Goal: Task Accomplishment & Management: Complete application form

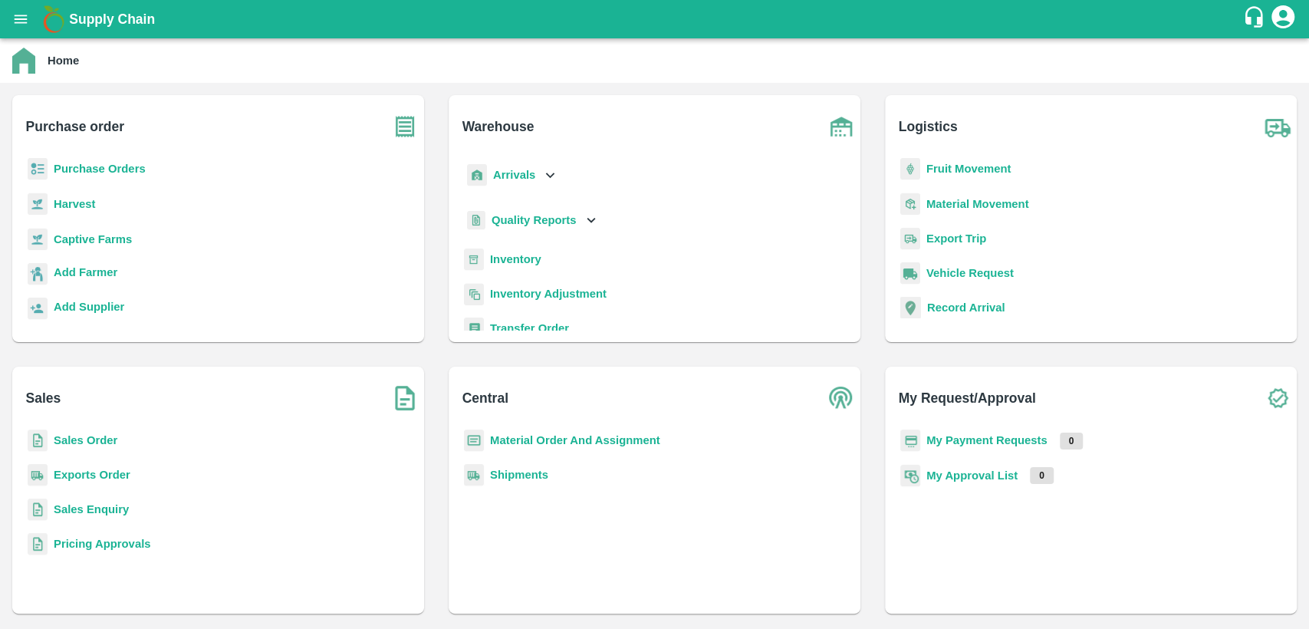
click at [564, 437] on b "Material Order And Assignment" at bounding box center [575, 440] width 170 height 12
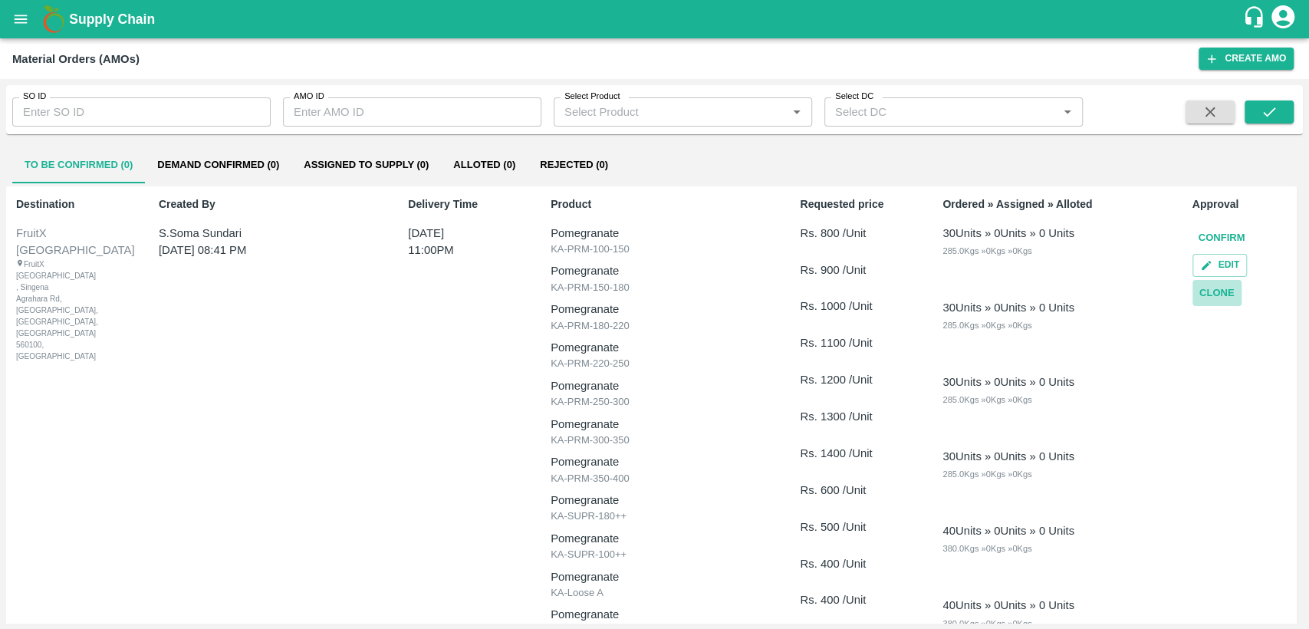
click at [1215, 294] on button "Clone" at bounding box center [1216, 293] width 49 height 27
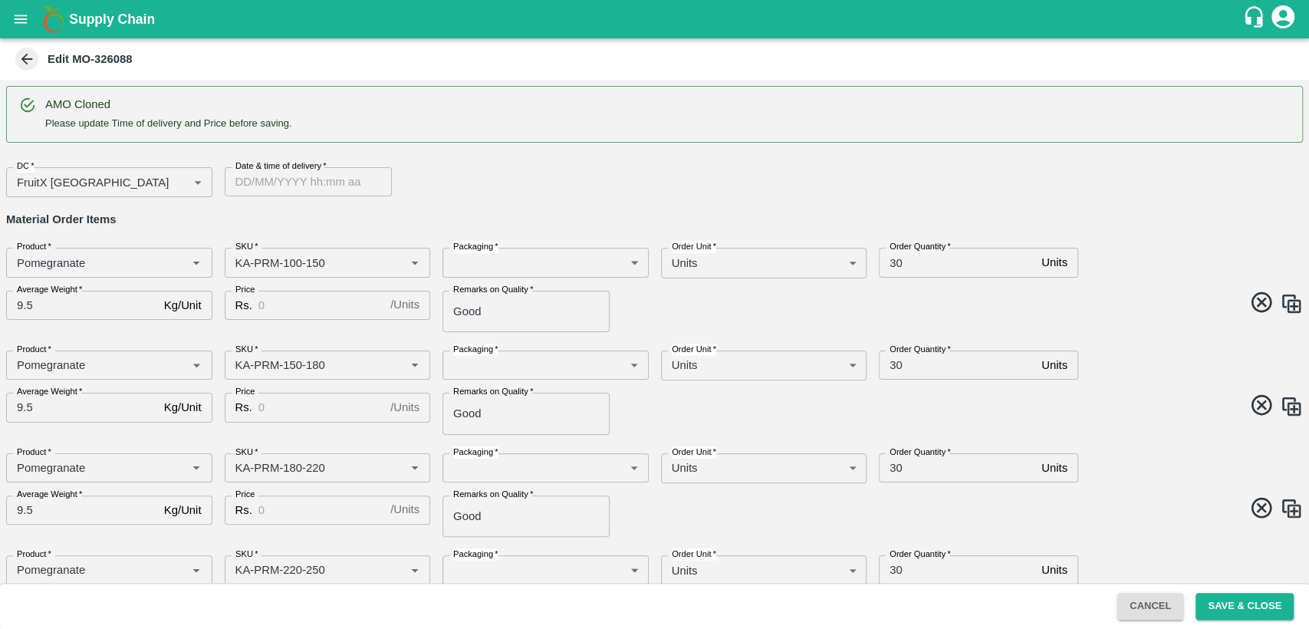
type input "Pomegranate"
type input "KA-PRM-100-150"
type input "Pomegranate"
type input "KA-PRM-150-180"
type input "Pomegranate"
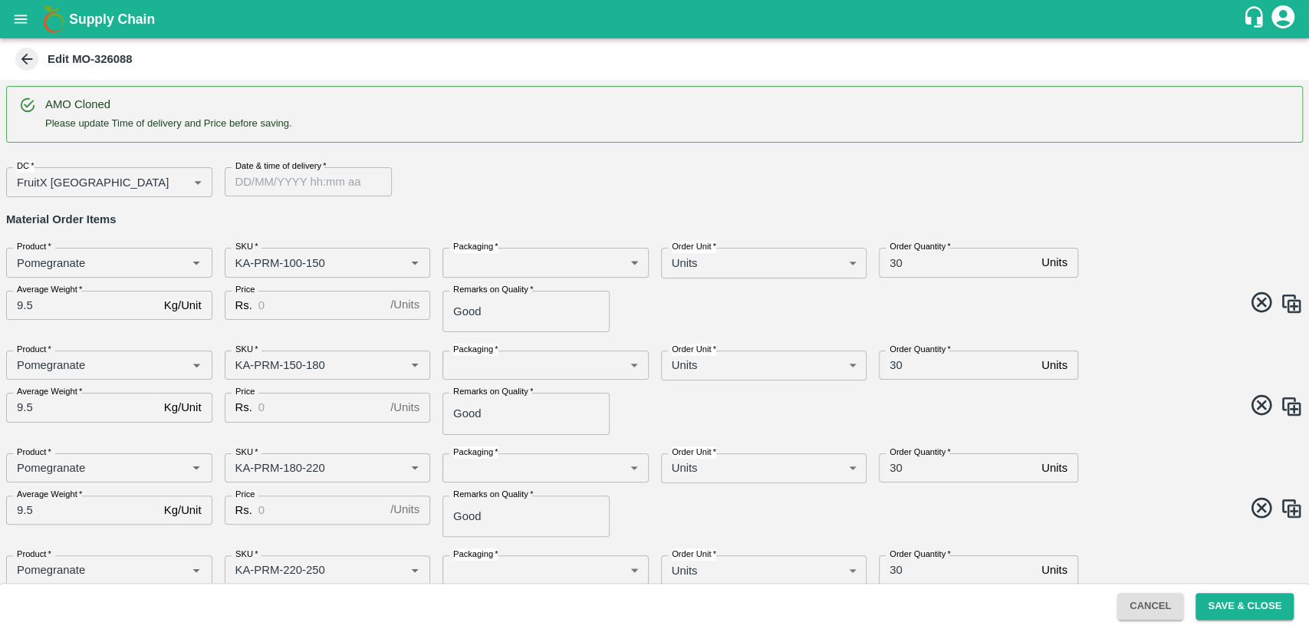
type input "KA-PRM-180-220"
type input "Pomegranate"
type input "KA-PRM-220-250"
type input "Pomegranate"
type input "KA-PRM-250-300"
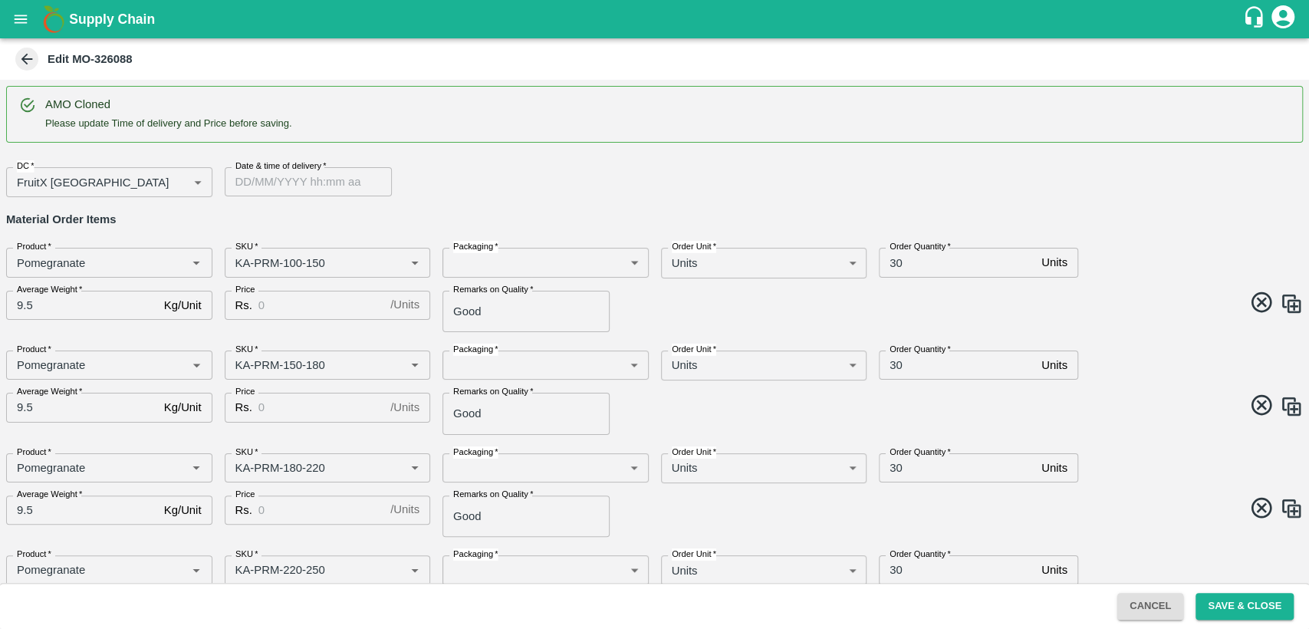
type input "Pomegranate"
type input "KA-PRM-300-350"
type input "Pomegranate"
type input "KA-PRM-350-400"
type input "Pomegranate"
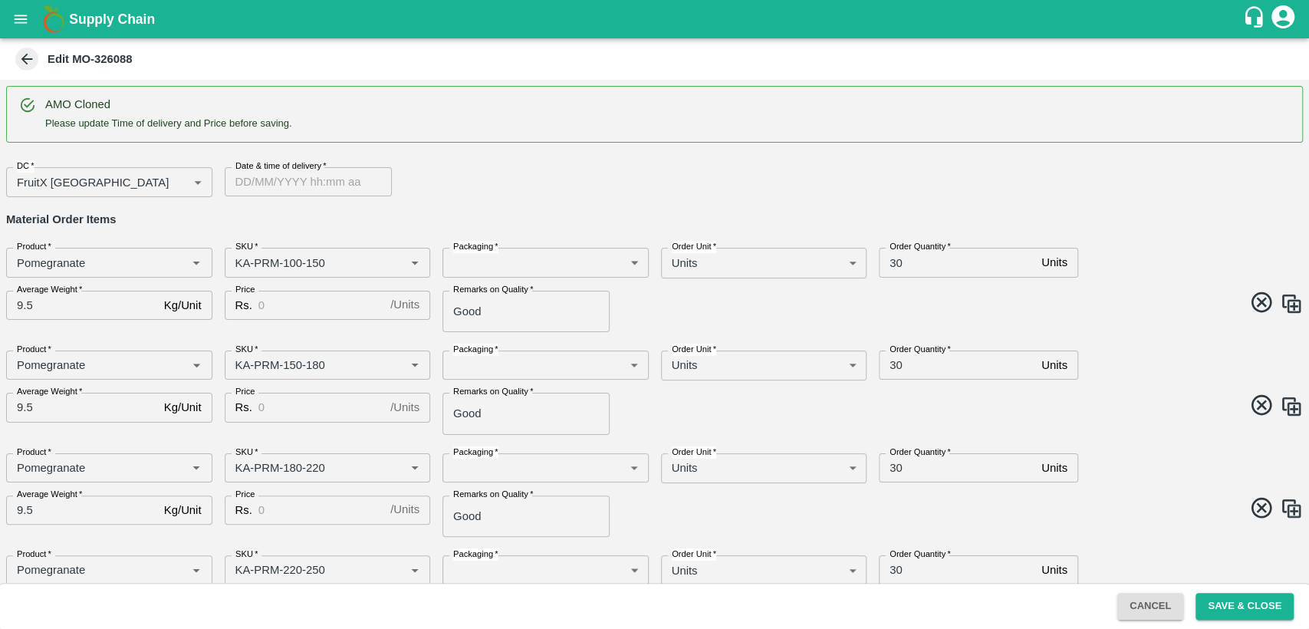
type input "KA-SUPR-180++"
type input "Pomegranate"
type input "KA-SUPR-100++"
type input "Pomegranate"
type input "KA-Loose A"
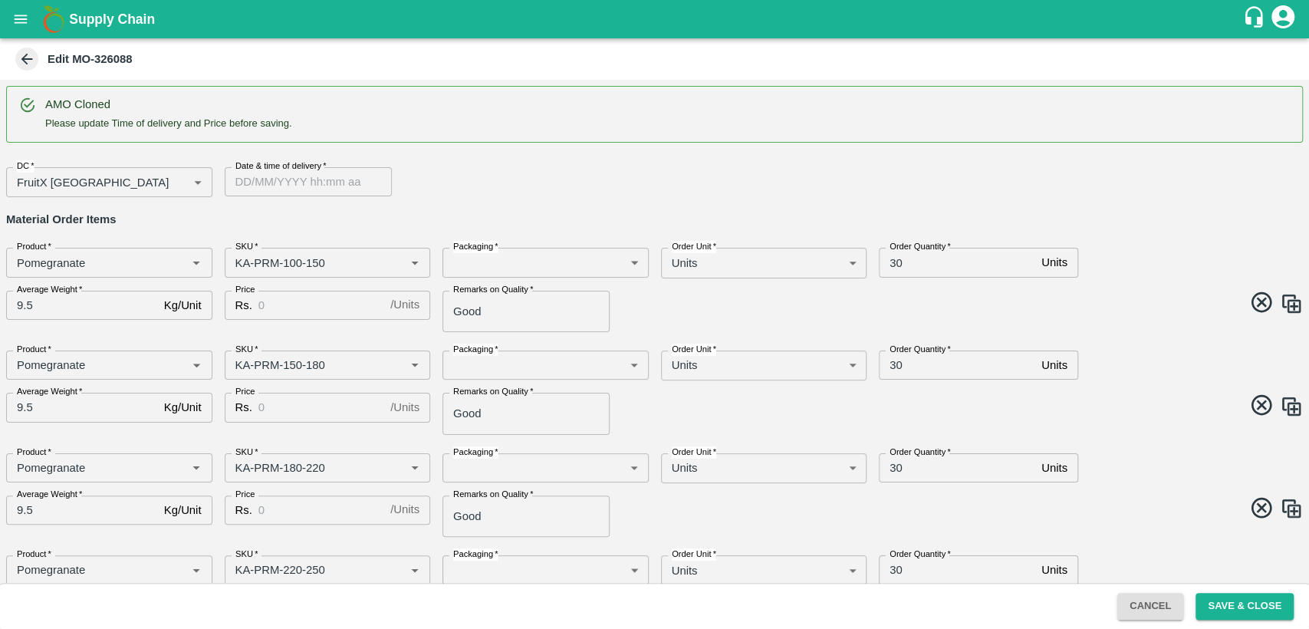
type input "Pomegranate"
type input "KA-Loose B"
type input "Pomegranate"
type input "KA-Green"
type input "Pomegranate"
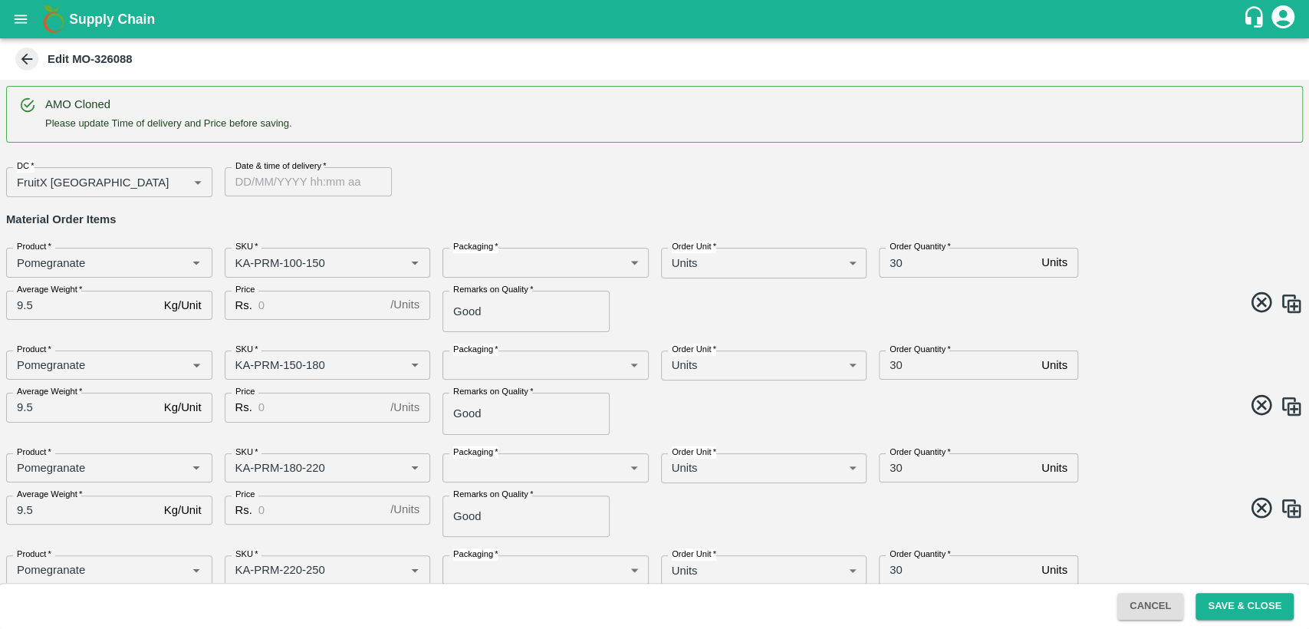
type input "KA-Damage Fruit"
type input "DD/MM/YYYY hh:mm aa"
click at [276, 177] on input "DD/MM/YYYY hh:mm aa" at bounding box center [303, 181] width 156 height 29
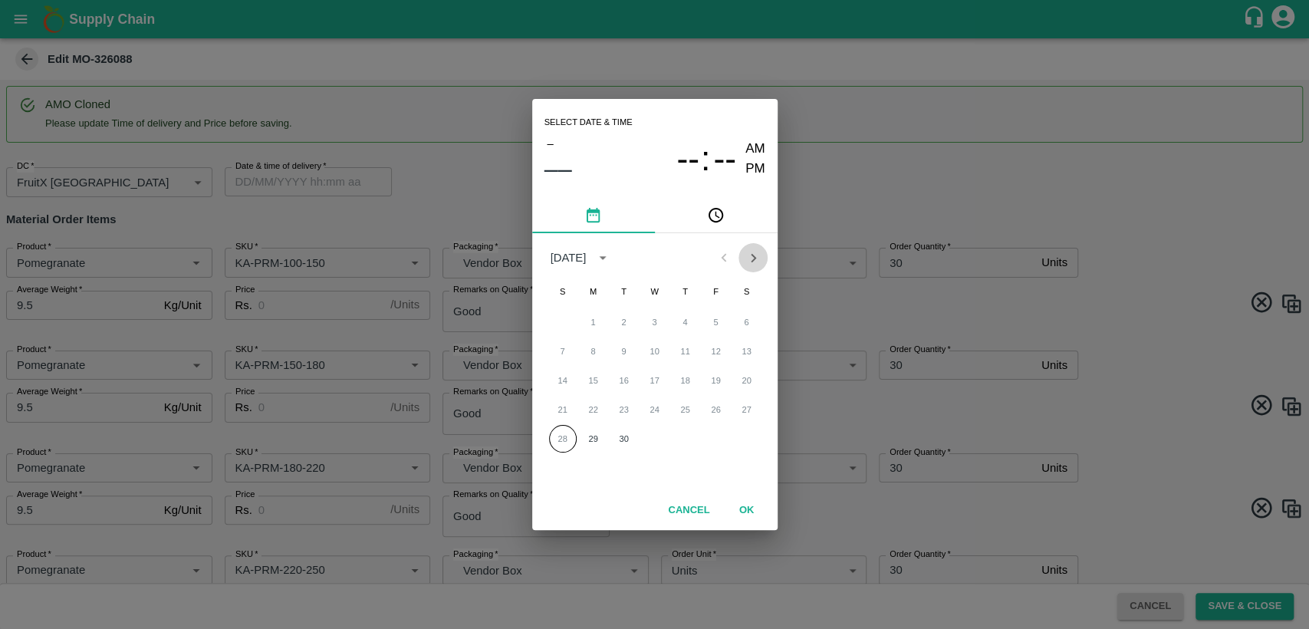
click at [750, 260] on icon "Next month" at bounding box center [752, 257] width 17 height 17
click at [687, 325] on button "2" at bounding box center [686, 322] width 28 height 28
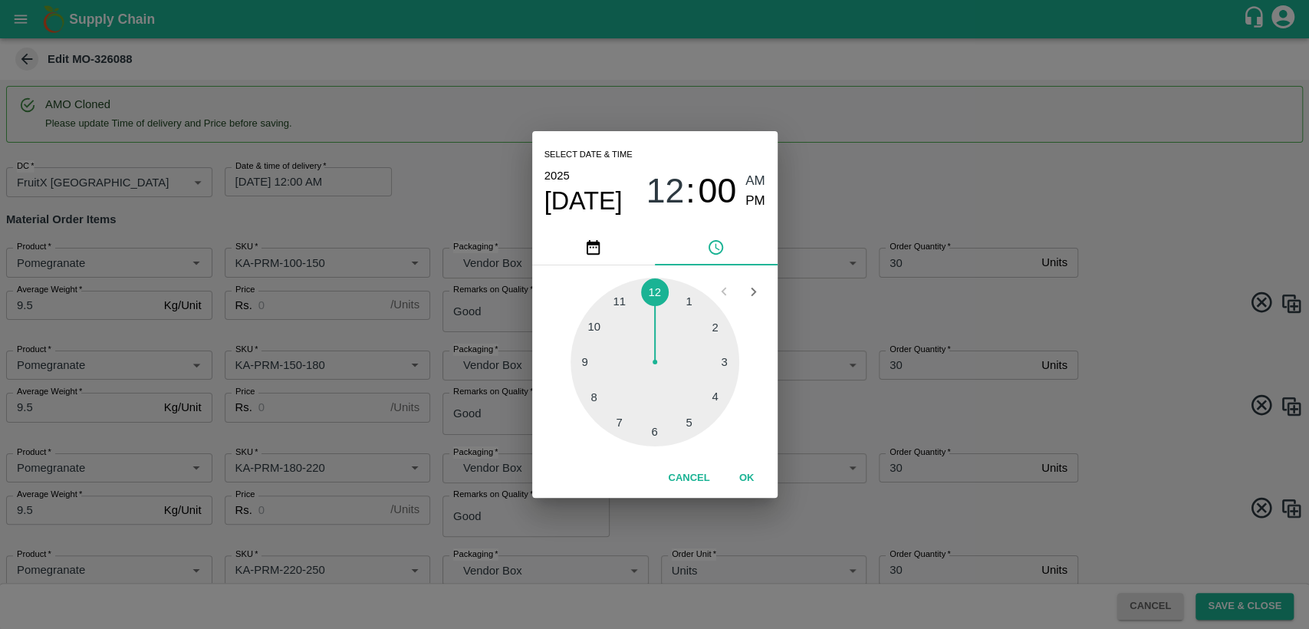
click at [618, 308] on div at bounding box center [654, 362] width 169 height 169
type input "[DATE] 11:00 AM"
click at [858, 476] on div "Select date & time [DATE] 11 : 00 AM PM 05 10 15 20 25 30 35 40 45 50 55 00 Can…" at bounding box center [654, 314] width 1309 height 629
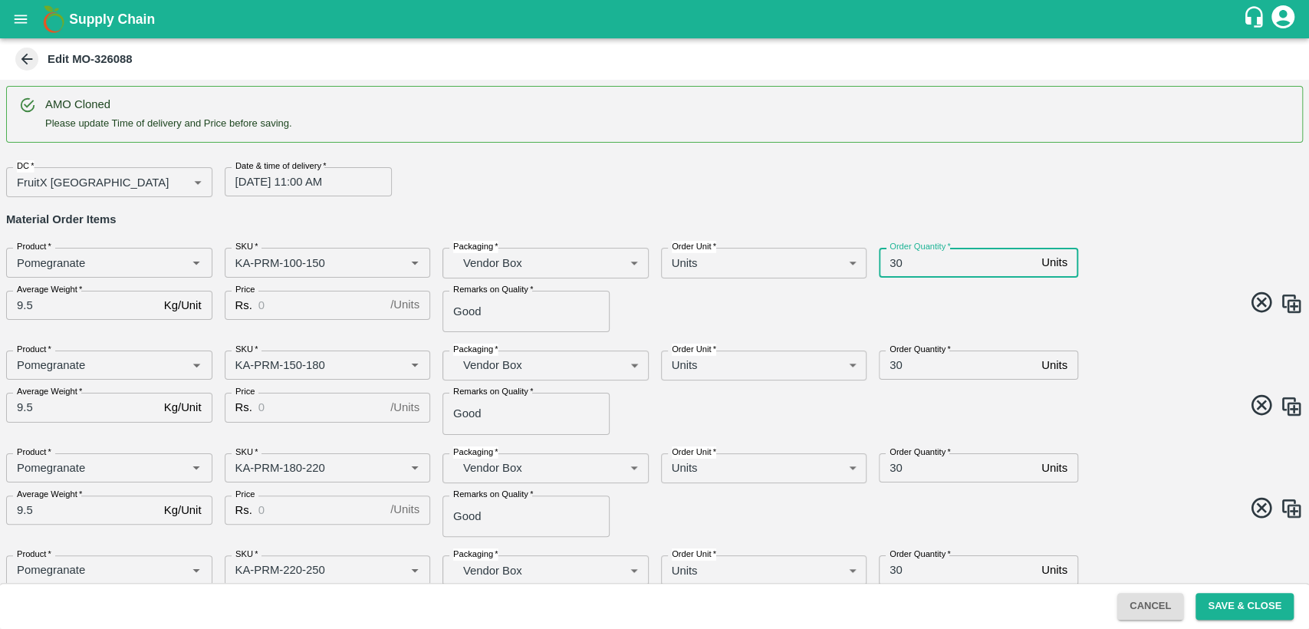
click at [887, 265] on input "30" at bounding box center [957, 262] width 156 height 29
type input "50"
click at [893, 364] on input "30" at bounding box center [957, 364] width 156 height 29
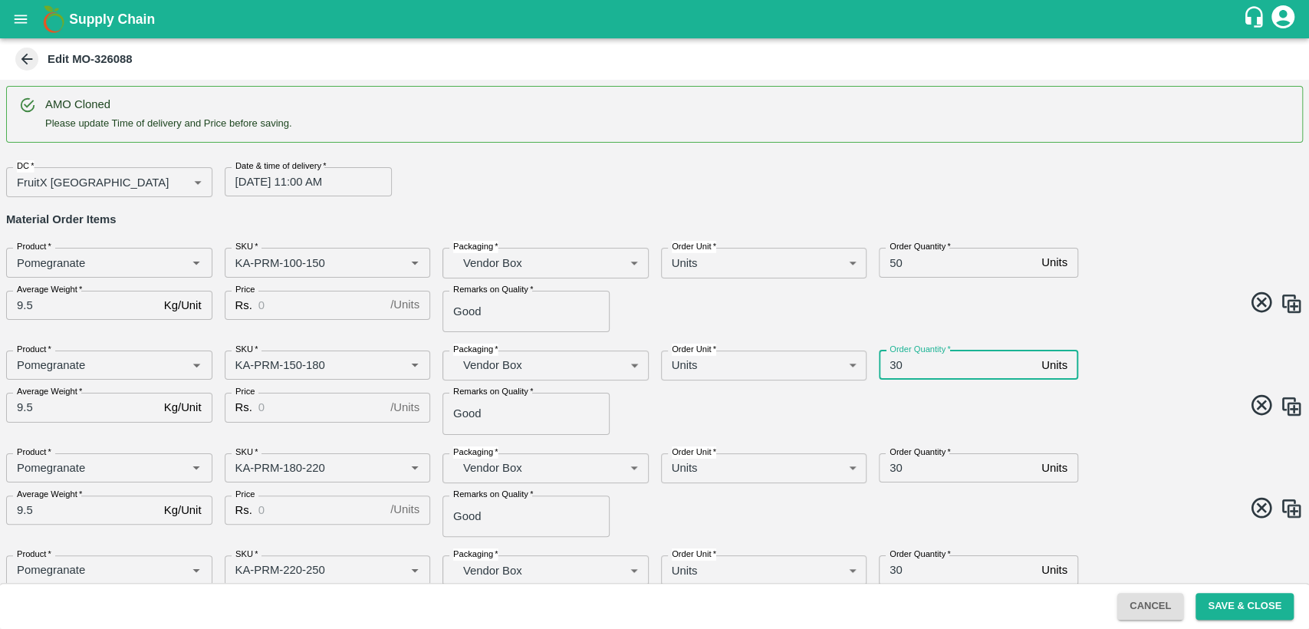
click at [893, 364] on input "30" at bounding box center [957, 364] width 156 height 29
type input "50"
click at [894, 259] on input "50" at bounding box center [957, 262] width 156 height 29
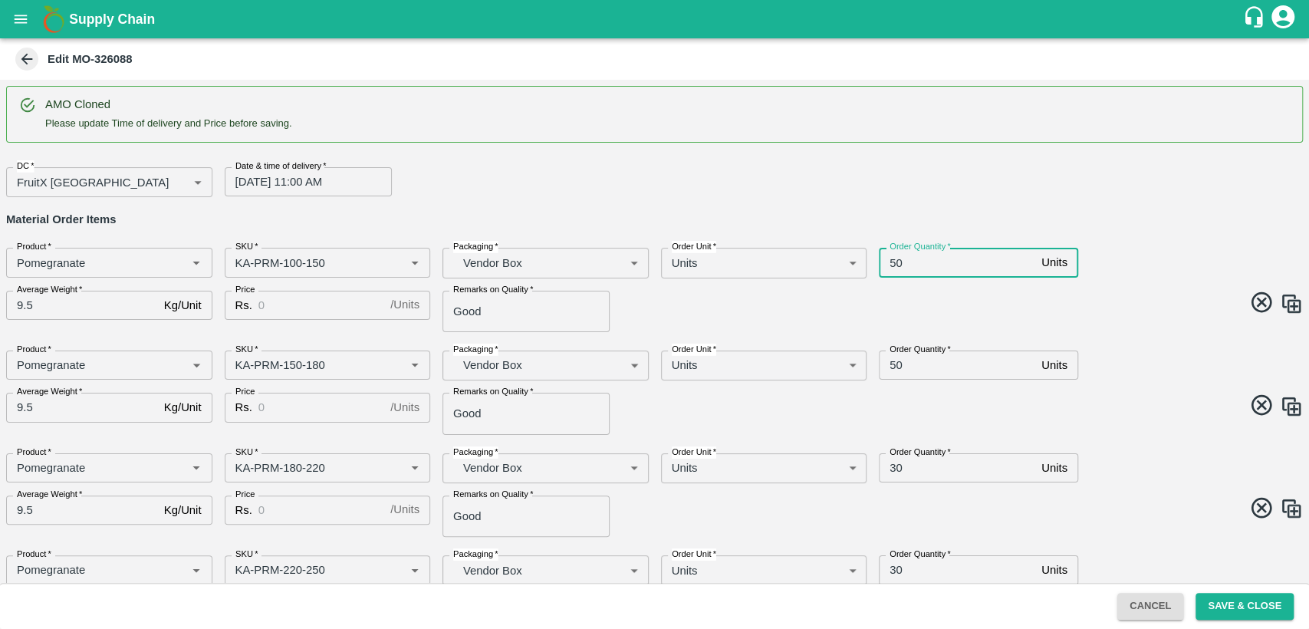
click at [894, 259] on input "50" at bounding box center [957, 262] width 156 height 29
type input "40"
click at [893, 363] on input "50" at bounding box center [957, 364] width 156 height 29
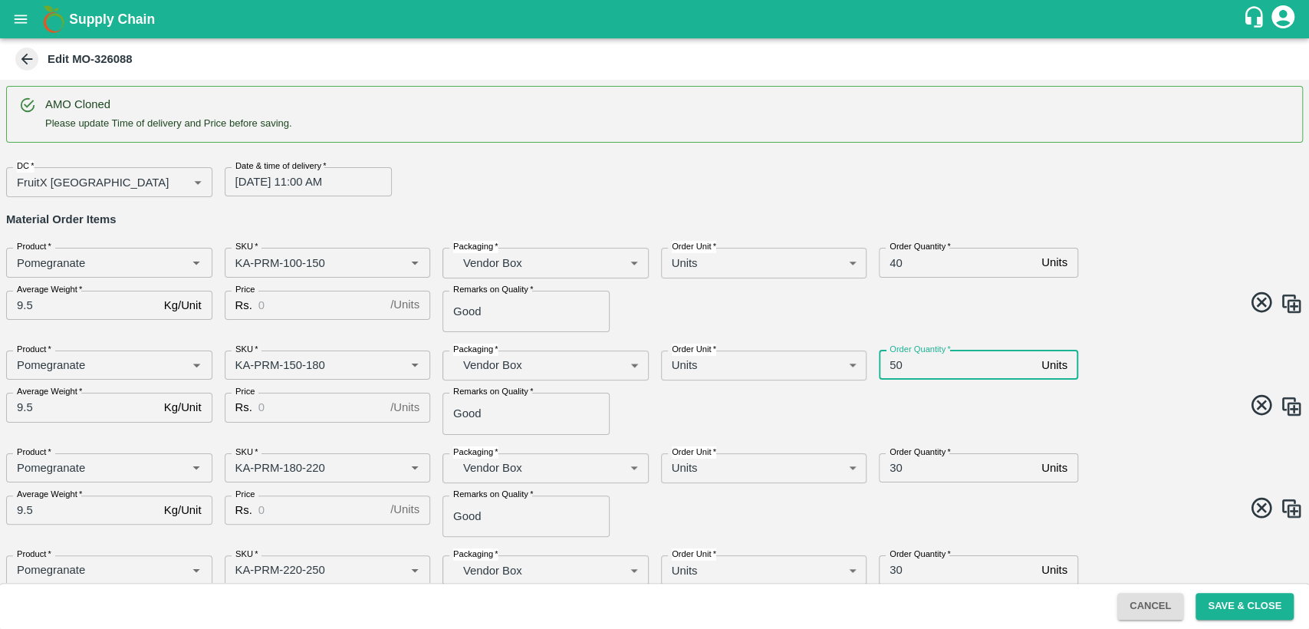
click at [893, 363] on input "50" at bounding box center [957, 364] width 156 height 29
type input "40"
click at [337, 298] on input "Price" at bounding box center [321, 305] width 126 height 29
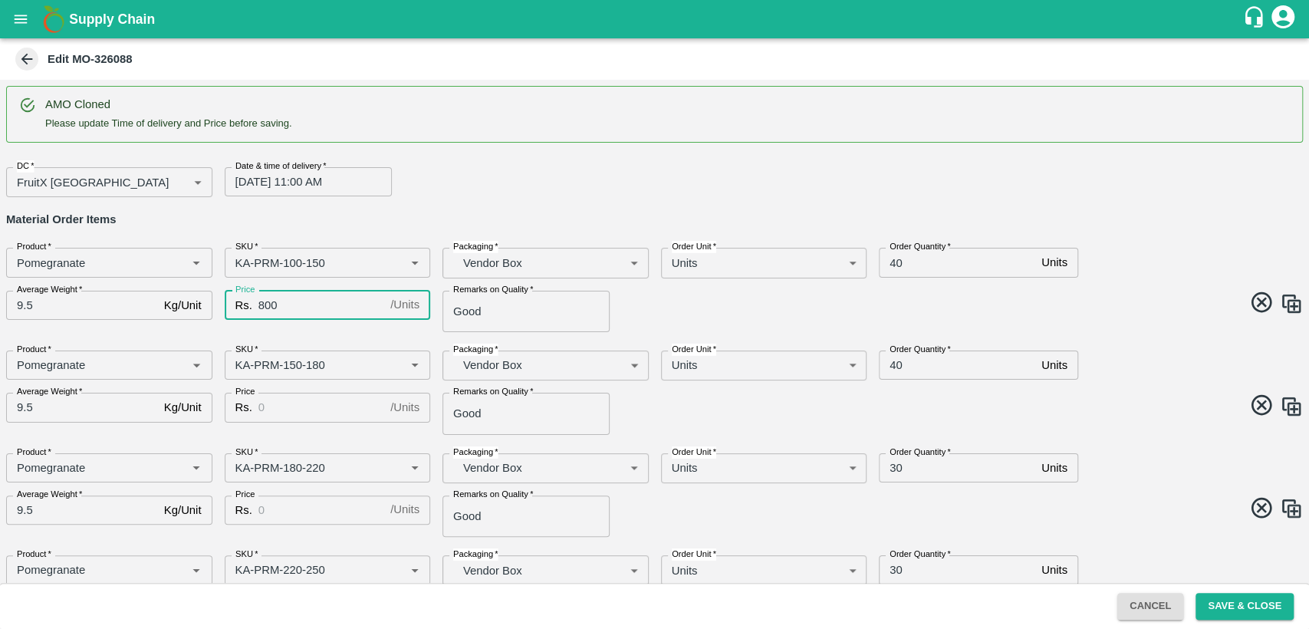
type input "800"
click at [329, 399] on input "Price" at bounding box center [321, 407] width 126 height 29
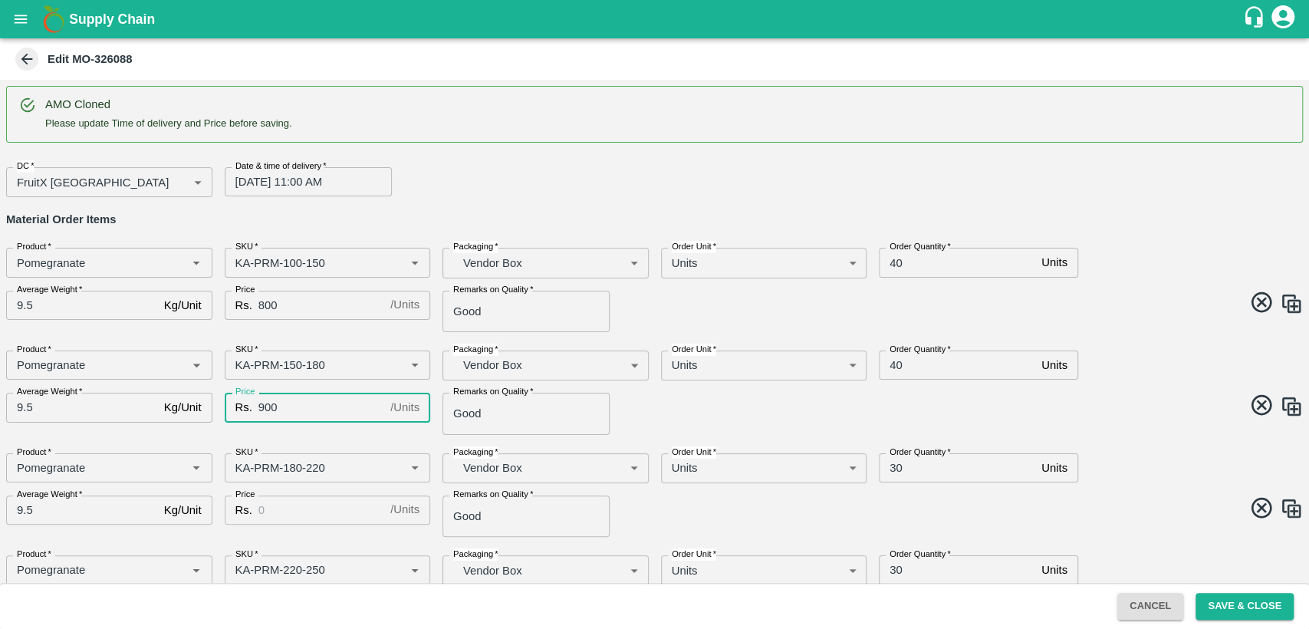
type input "900"
click at [323, 507] on input "Price" at bounding box center [321, 509] width 126 height 29
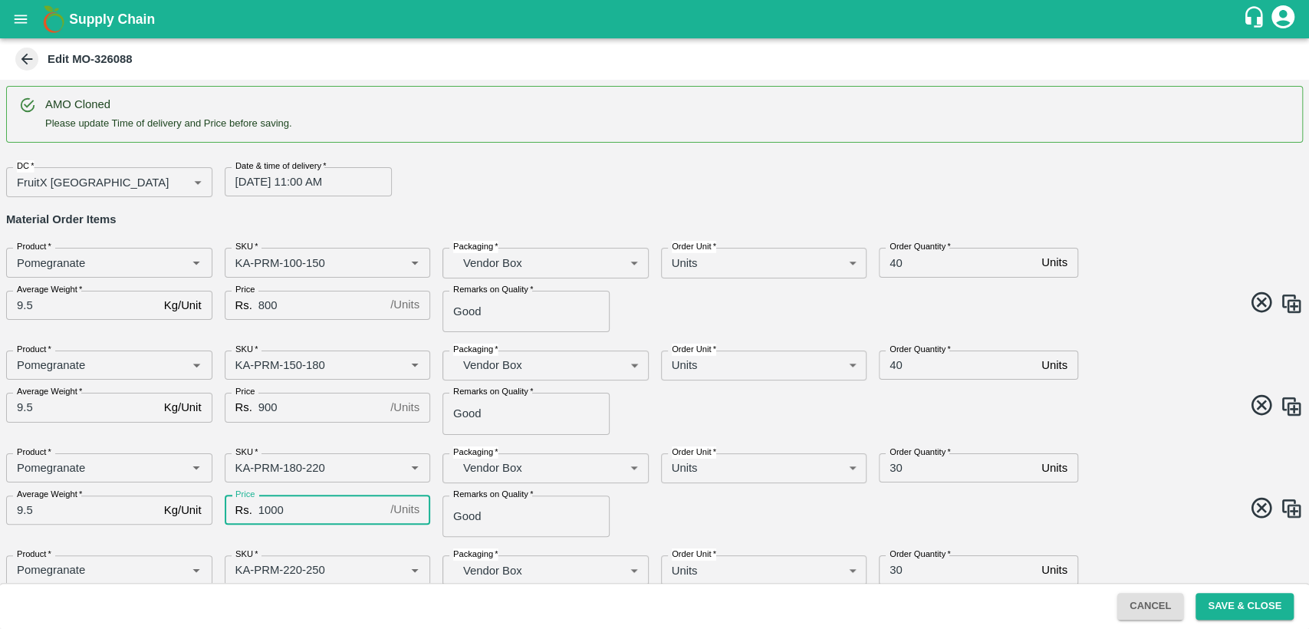
type input "1000"
click at [893, 468] on input "30" at bounding box center [957, 467] width 156 height 29
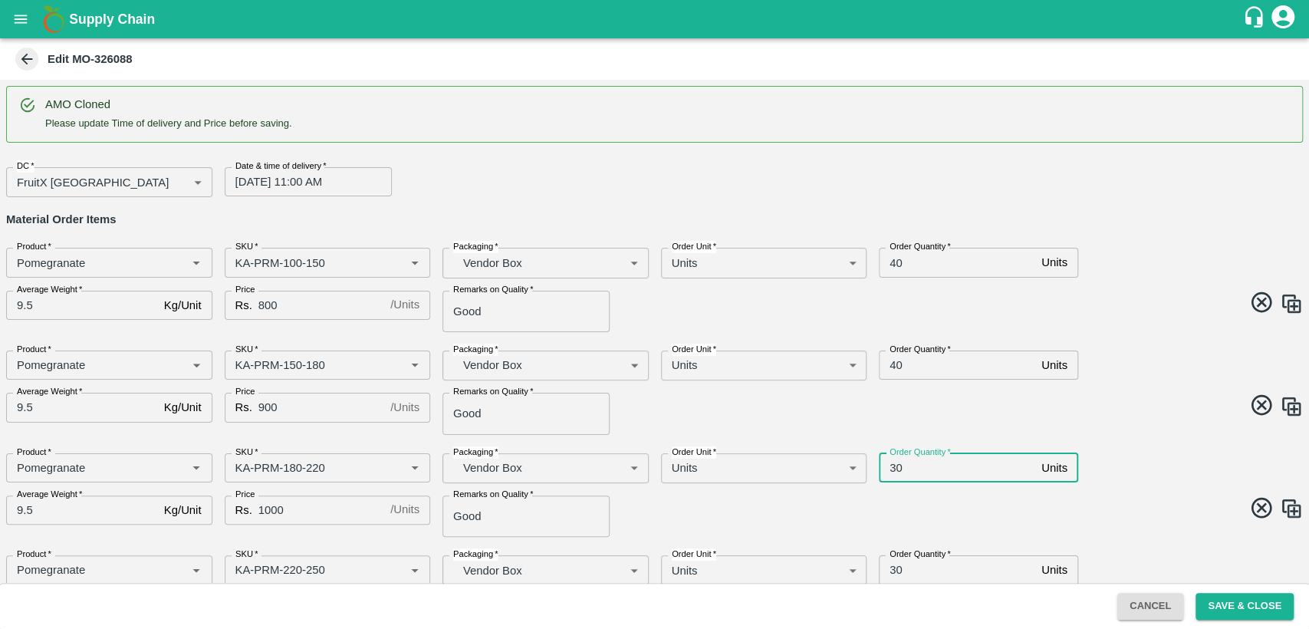
click at [893, 468] on input "30" at bounding box center [957, 467] width 156 height 29
type input "10"
click at [896, 568] on input "30" at bounding box center [957, 569] width 156 height 29
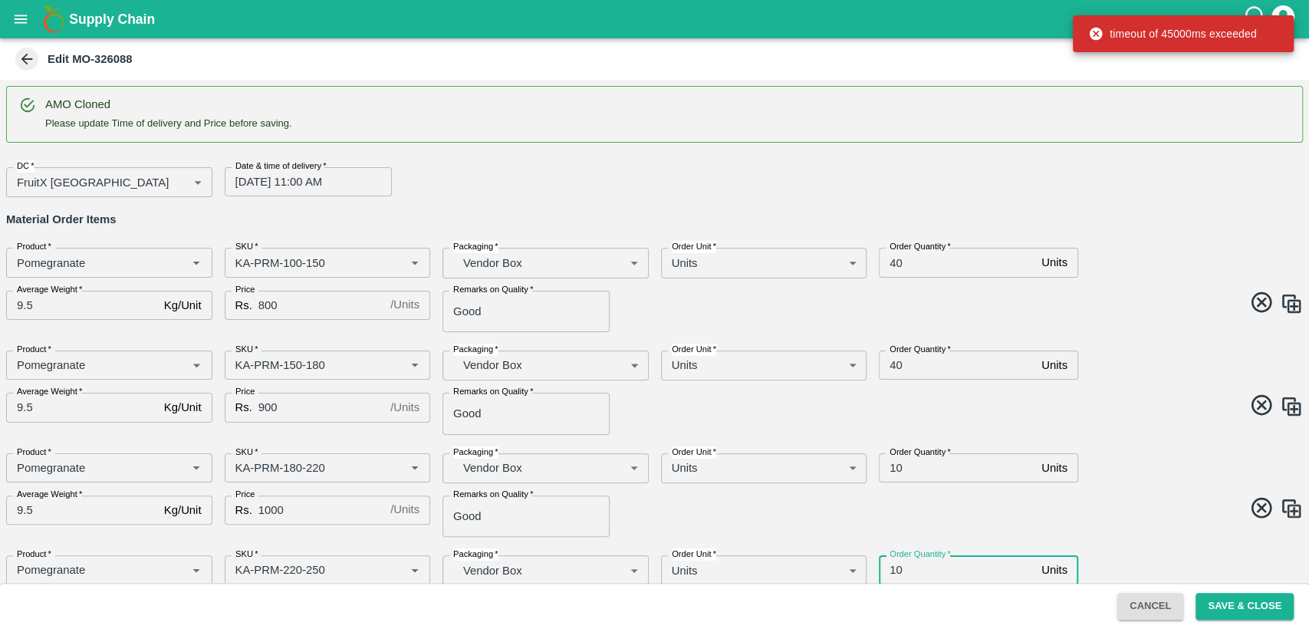
type input "10"
click at [1091, 501] on span at bounding box center [976, 510] width 655 height 30
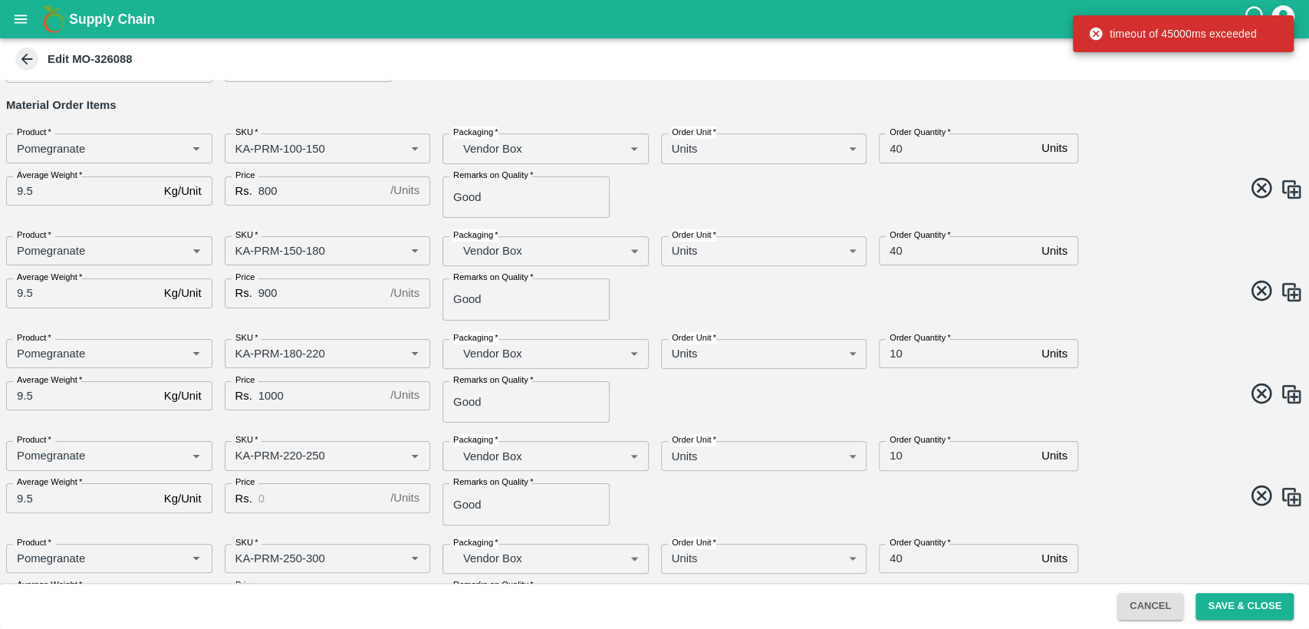
scroll to position [116, 0]
click at [275, 486] on input "Price" at bounding box center [321, 496] width 126 height 29
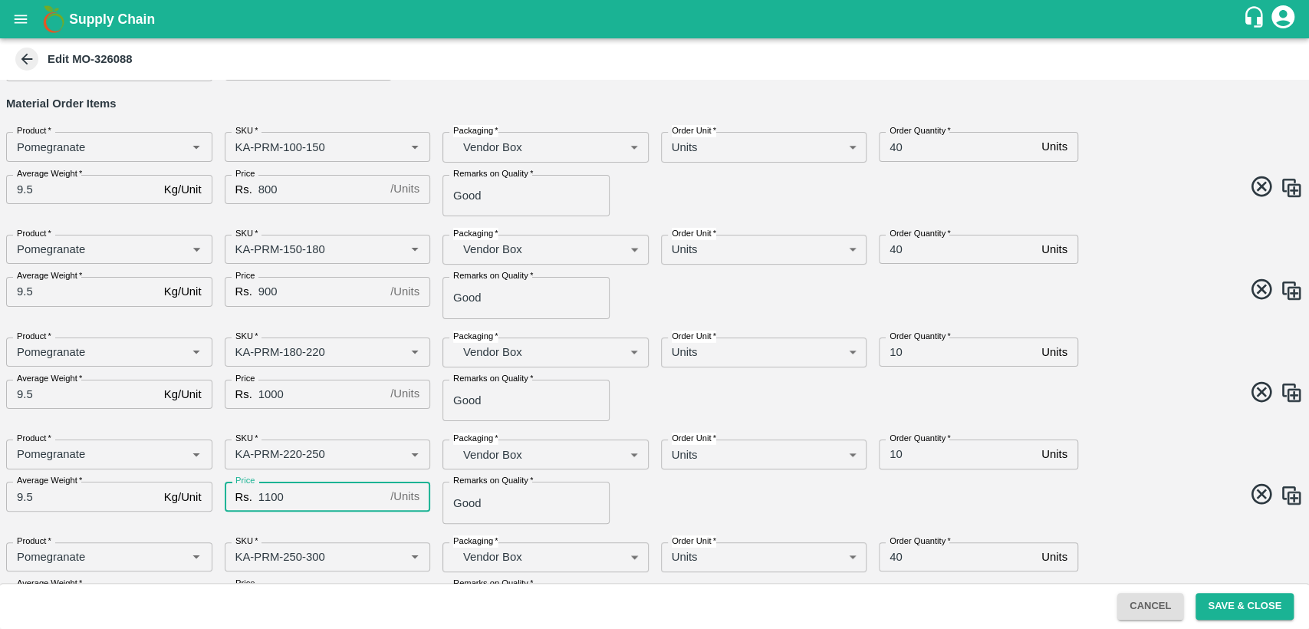
type input "1100"
click at [890, 560] on input "40" at bounding box center [957, 556] width 156 height 29
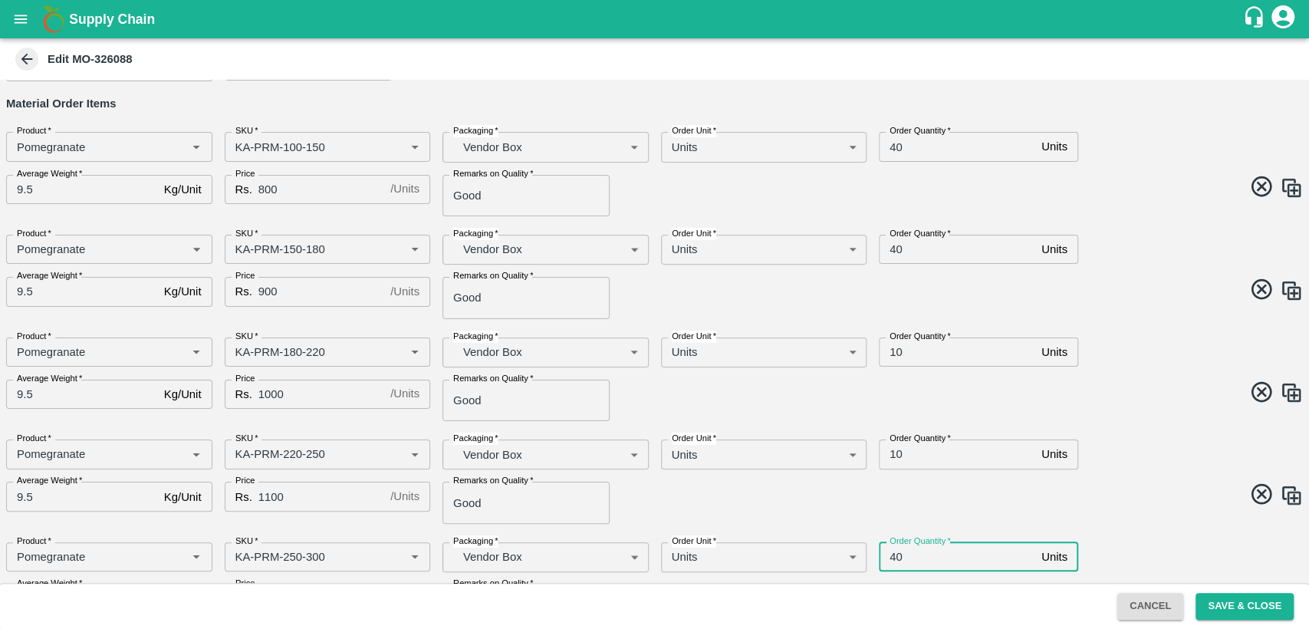
click at [890, 560] on input "40" at bounding box center [957, 556] width 156 height 29
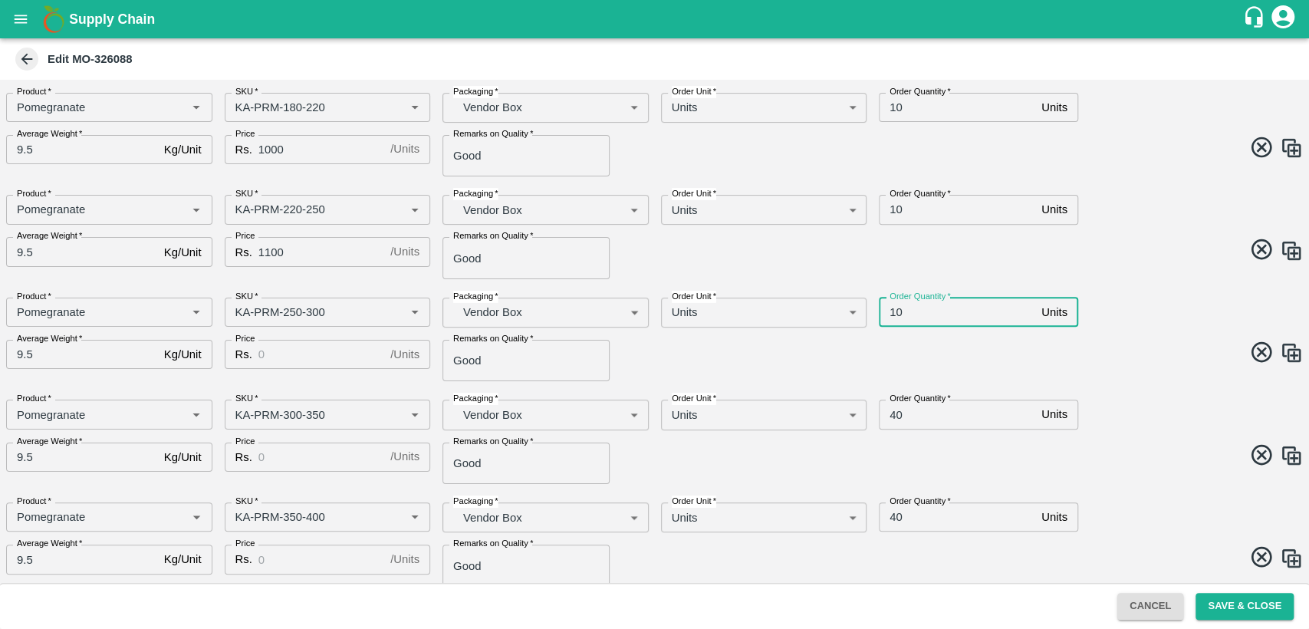
scroll to position [363, 0]
type input "10"
click at [294, 353] on input "Price" at bounding box center [321, 351] width 126 height 29
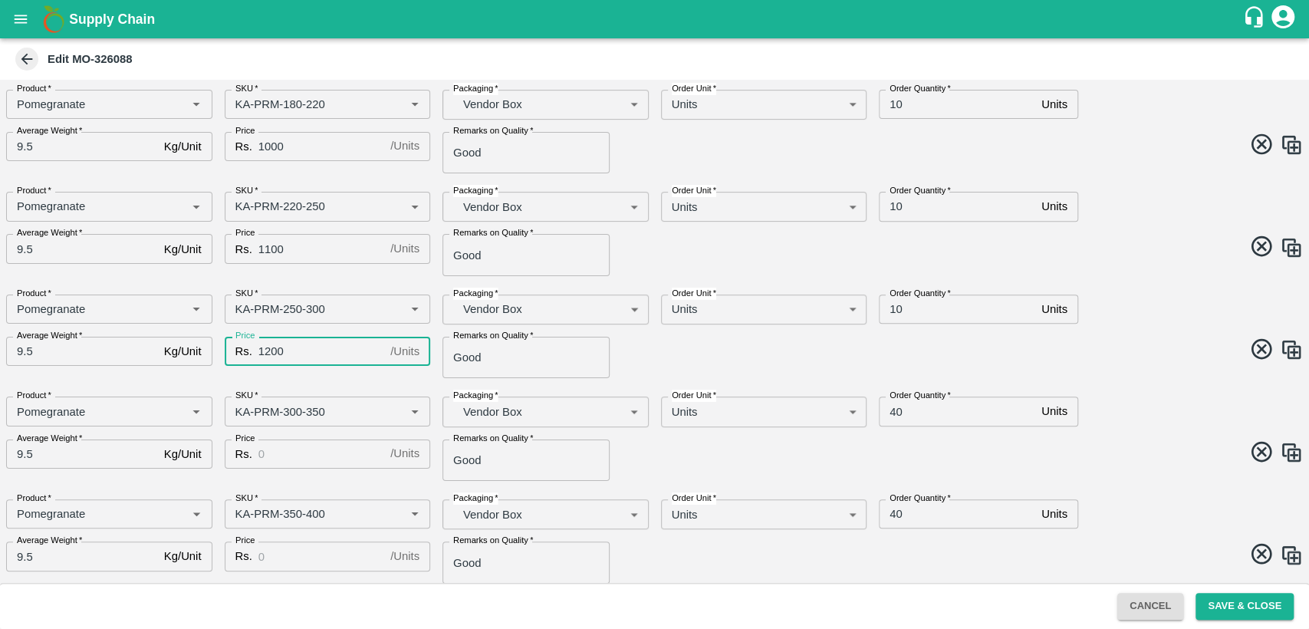
type input "1200"
click at [294, 455] on input "Price" at bounding box center [321, 453] width 126 height 29
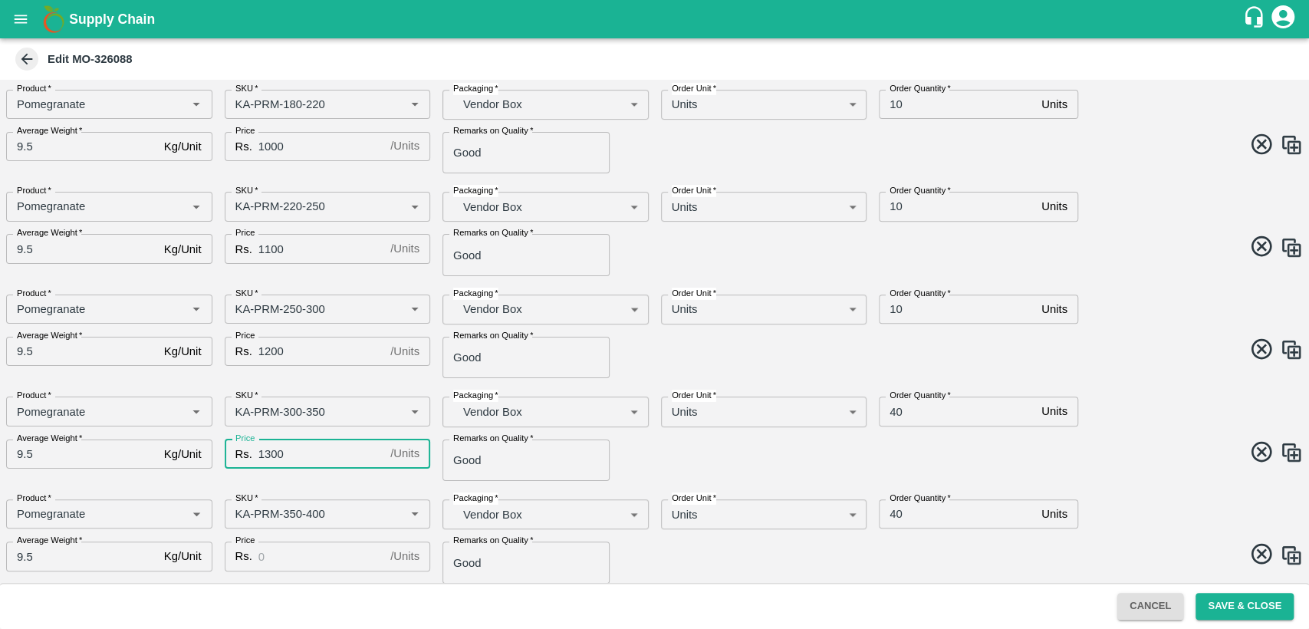
type input "1300"
click at [896, 408] on input "40" at bounding box center [957, 410] width 156 height 29
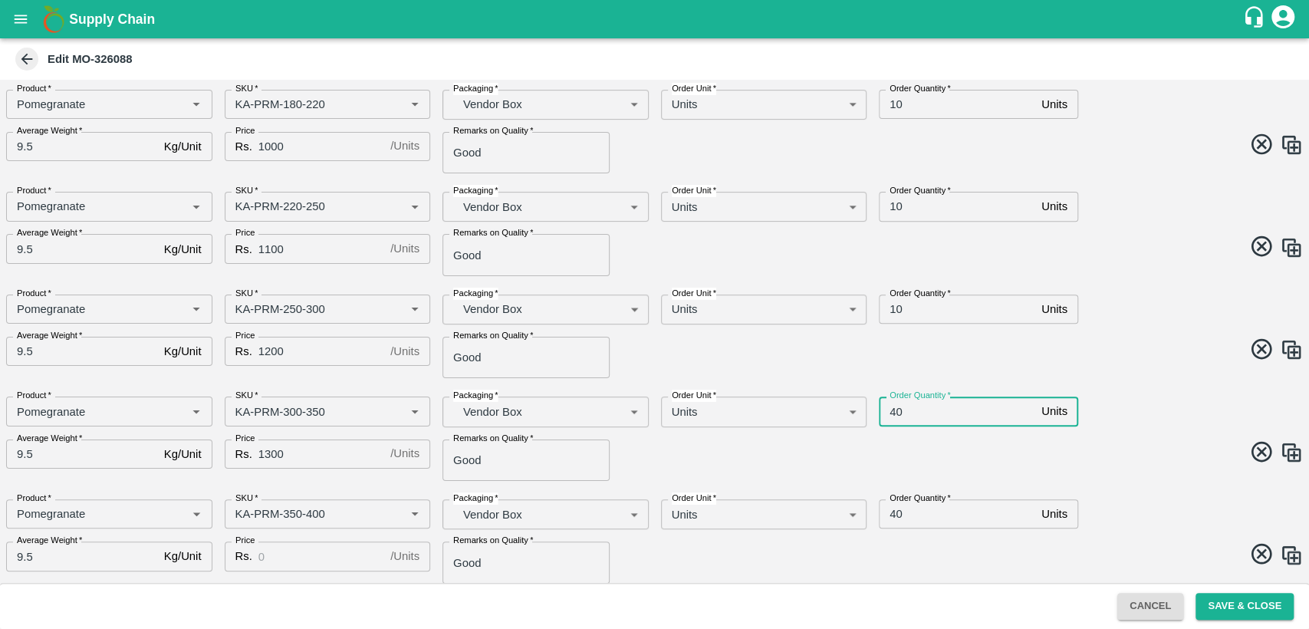
click at [896, 408] on input "40" at bounding box center [957, 410] width 156 height 29
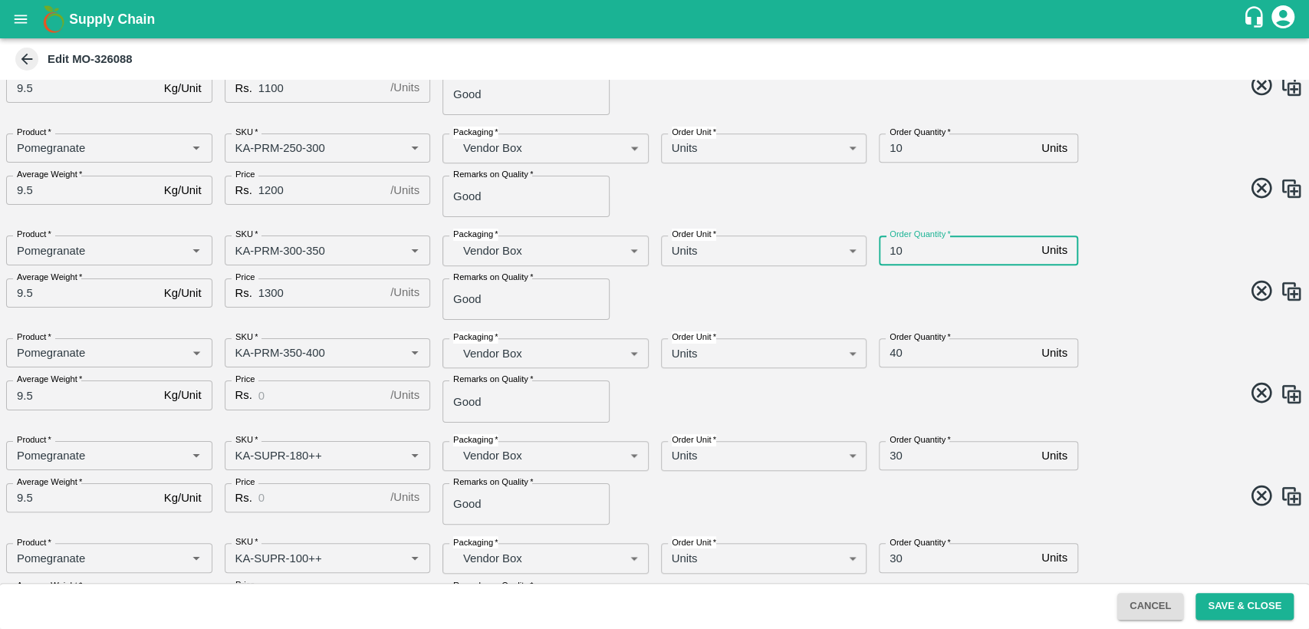
scroll to position [528, 0]
type input "10"
click at [895, 353] on input "40" at bounding box center [957, 349] width 156 height 29
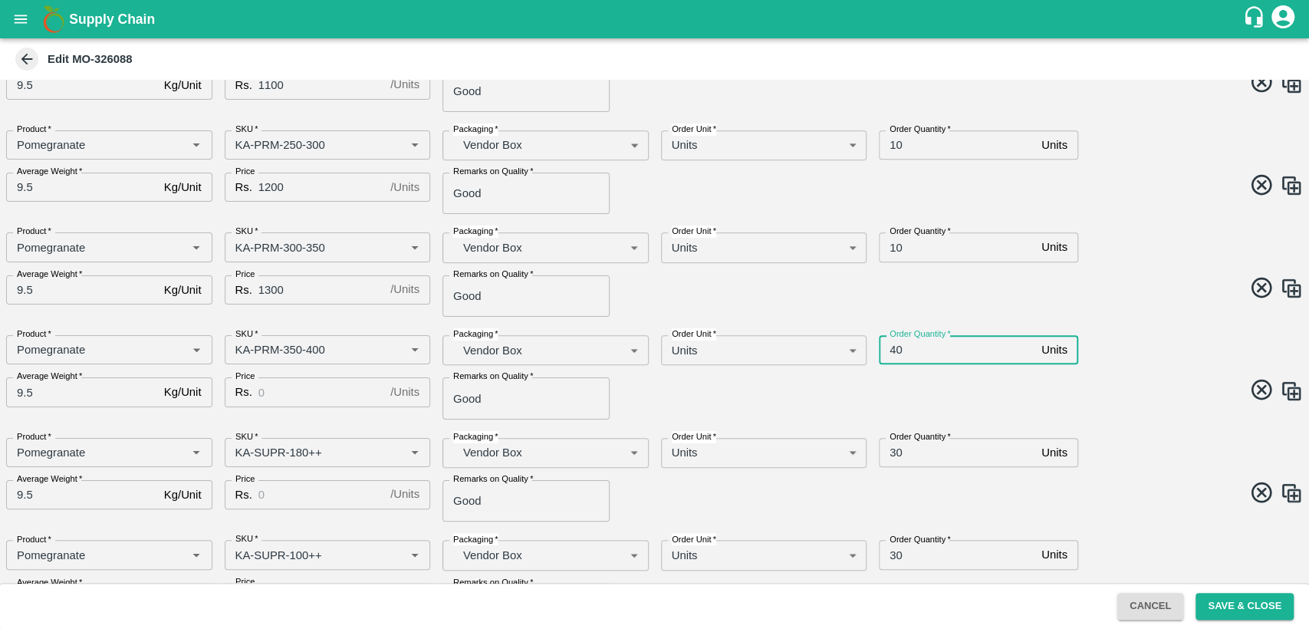
click at [895, 353] on input "40" at bounding box center [957, 349] width 156 height 29
type input "10"
click at [896, 448] on input "30" at bounding box center [957, 452] width 156 height 29
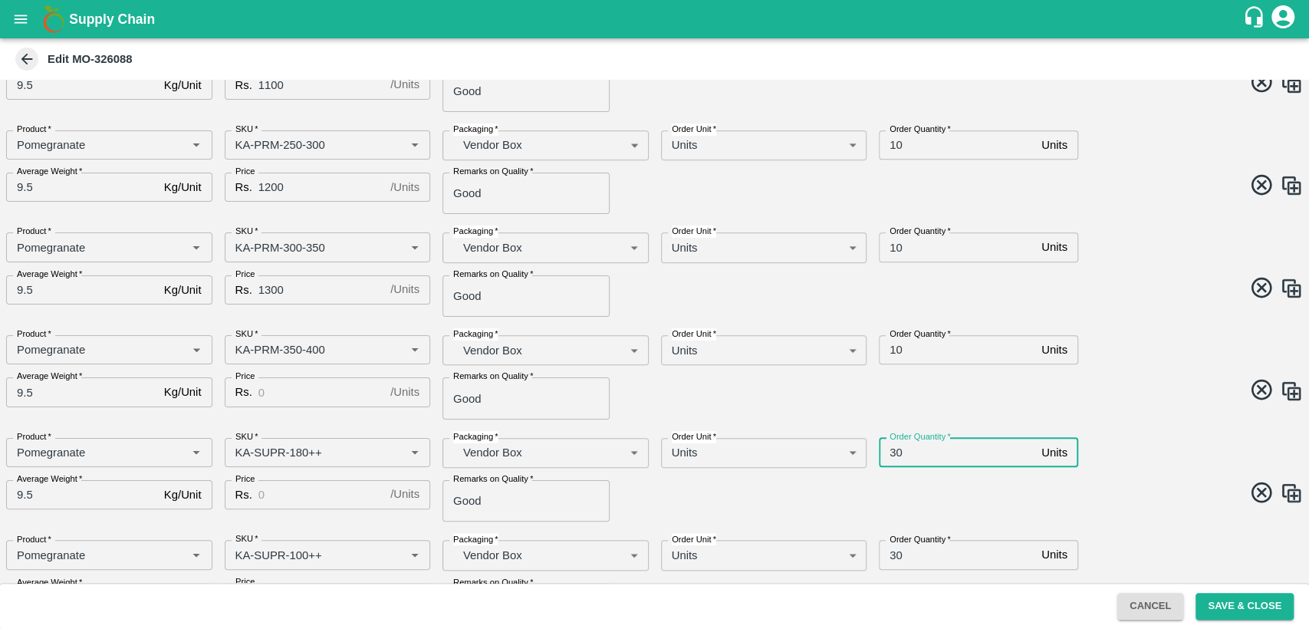
click at [896, 448] on input "30" at bounding box center [957, 452] width 156 height 29
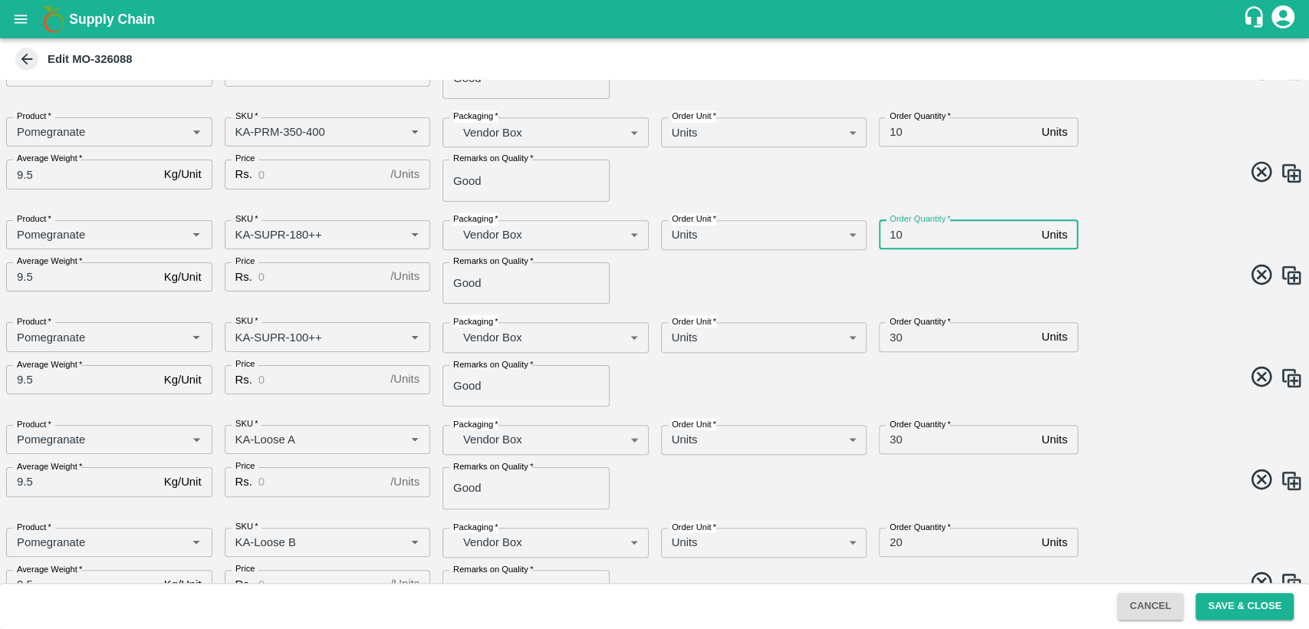
scroll to position [747, 0]
type input "10"
click at [893, 337] on input "30" at bounding box center [957, 334] width 156 height 29
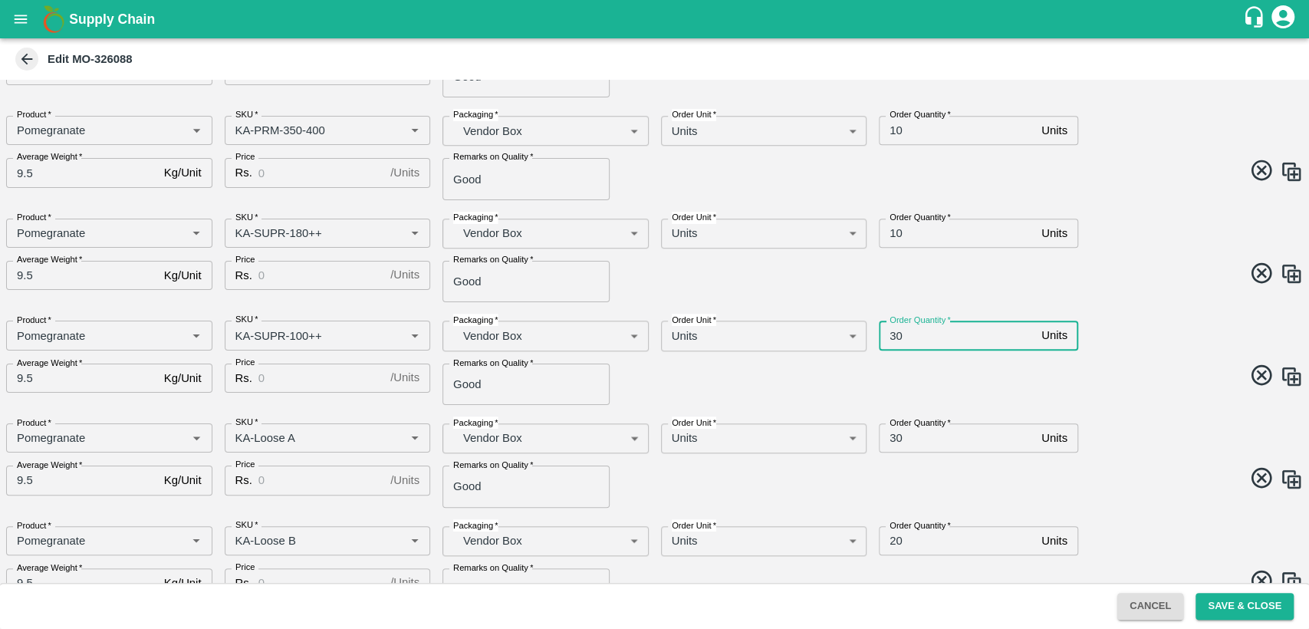
click at [893, 337] on input "30" at bounding box center [957, 334] width 156 height 29
type input "10"
click at [894, 437] on input "30" at bounding box center [957, 437] width 156 height 29
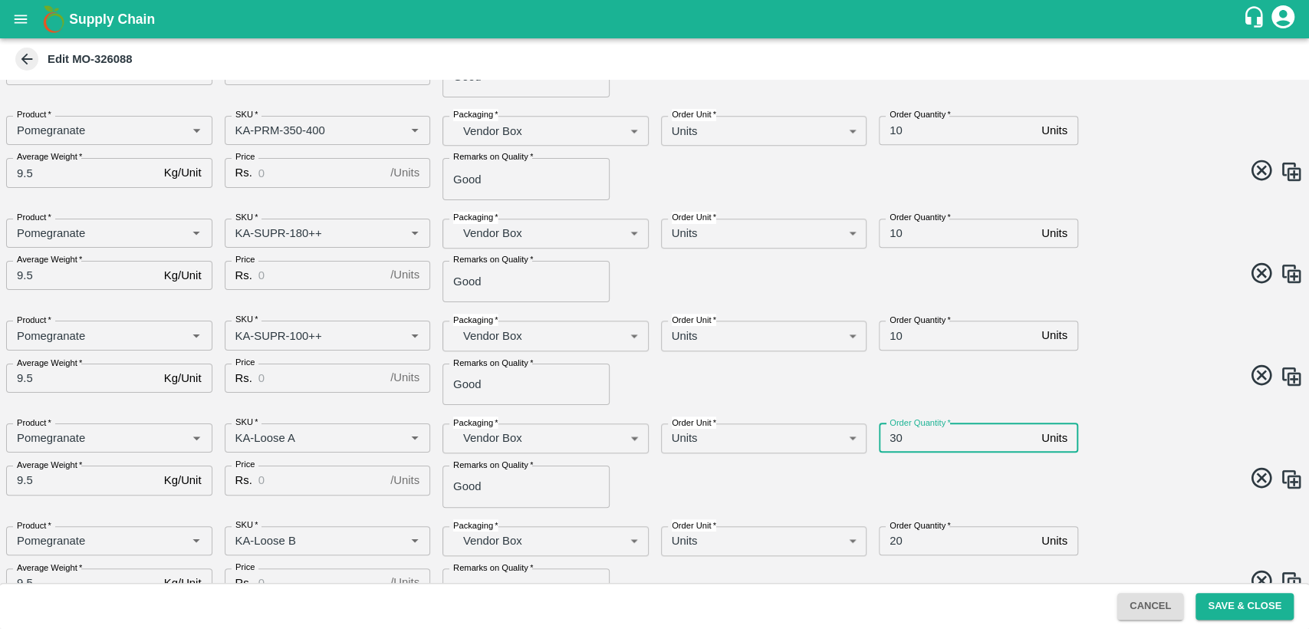
click at [894, 437] on input "30" at bounding box center [957, 437] width 156 height 29
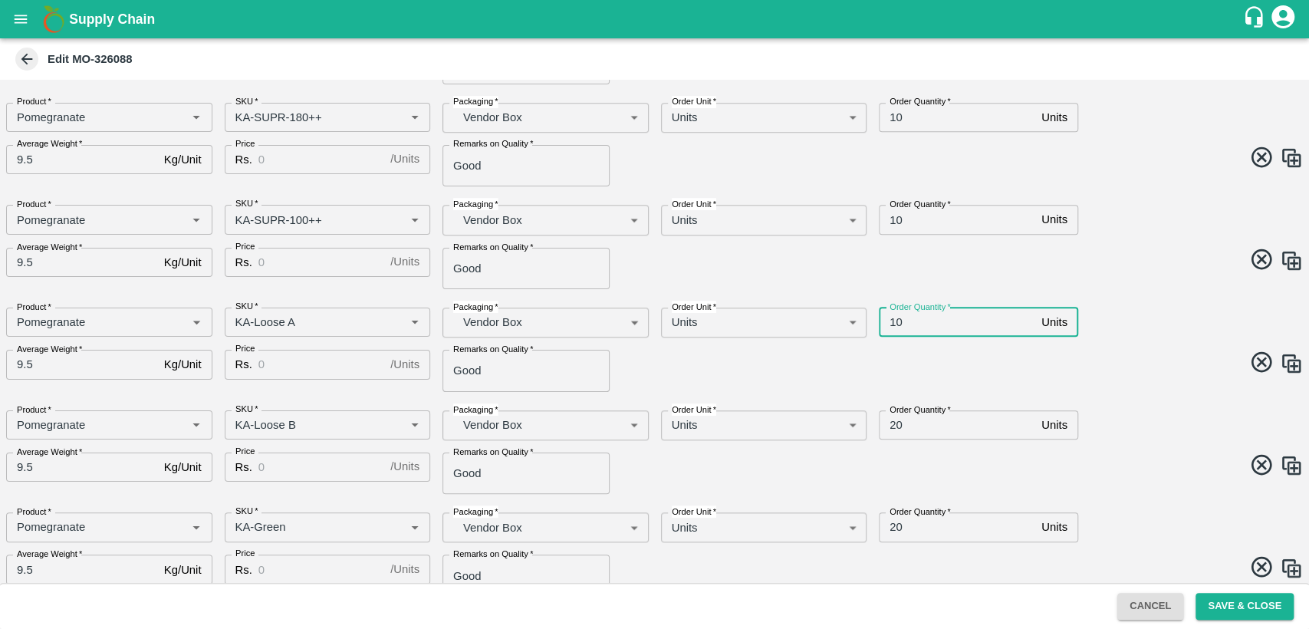
scroll to position [866, 0]
type input "10"
click at [893, 421] on input "20" at bounding box center [957, 421] width 156 height 29
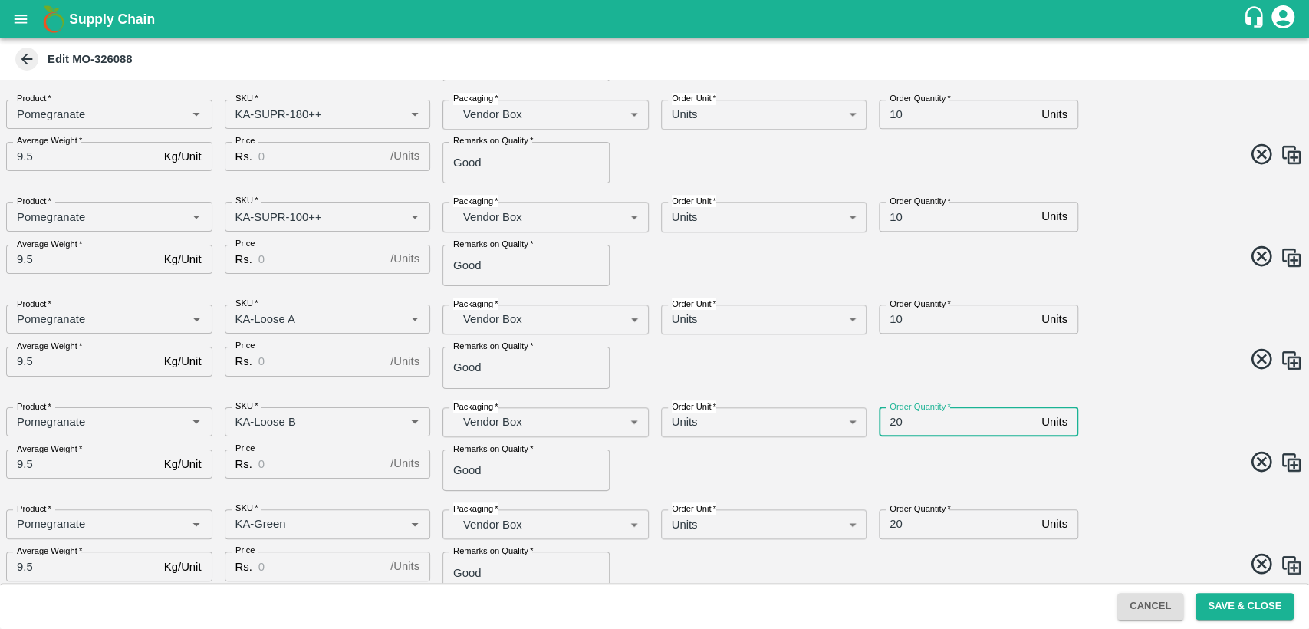
click at [893, 421] on input "20" at bounding box center [957, 421] width 156 height 29
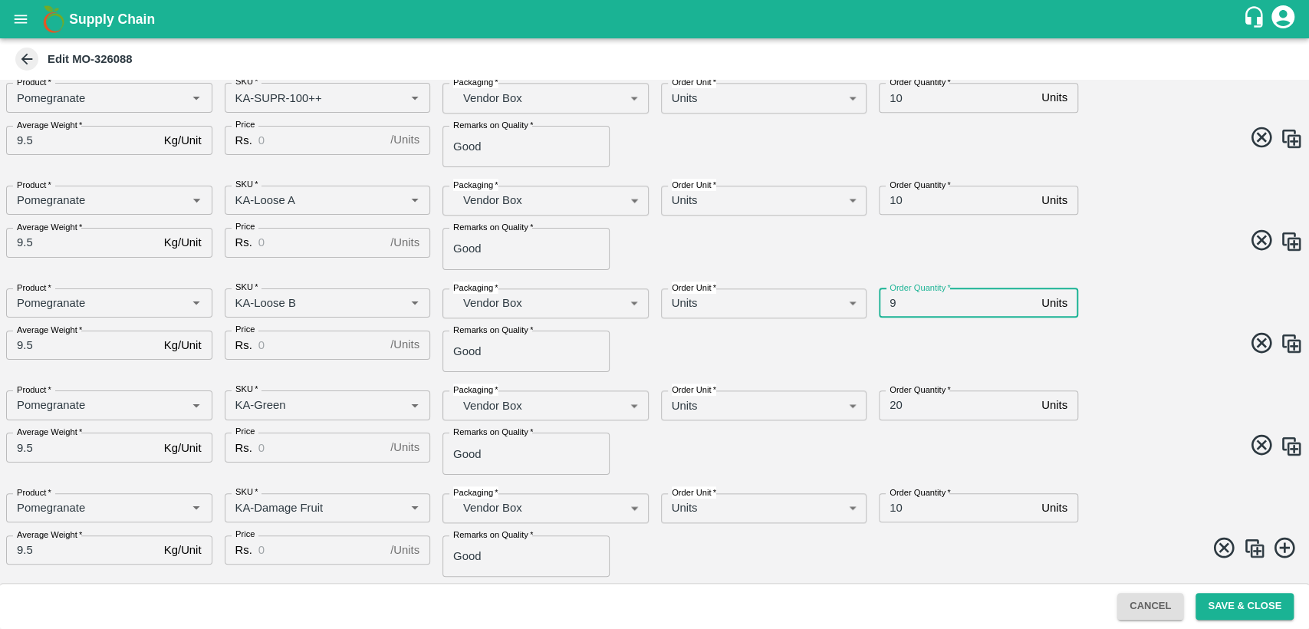
click at [889, 303] on input "9" at bounding box center [957, 302] width 156 height 29
type input "10"
click at [891, 403] on input "20" at bounding box center [957, 404] width 156 height 29
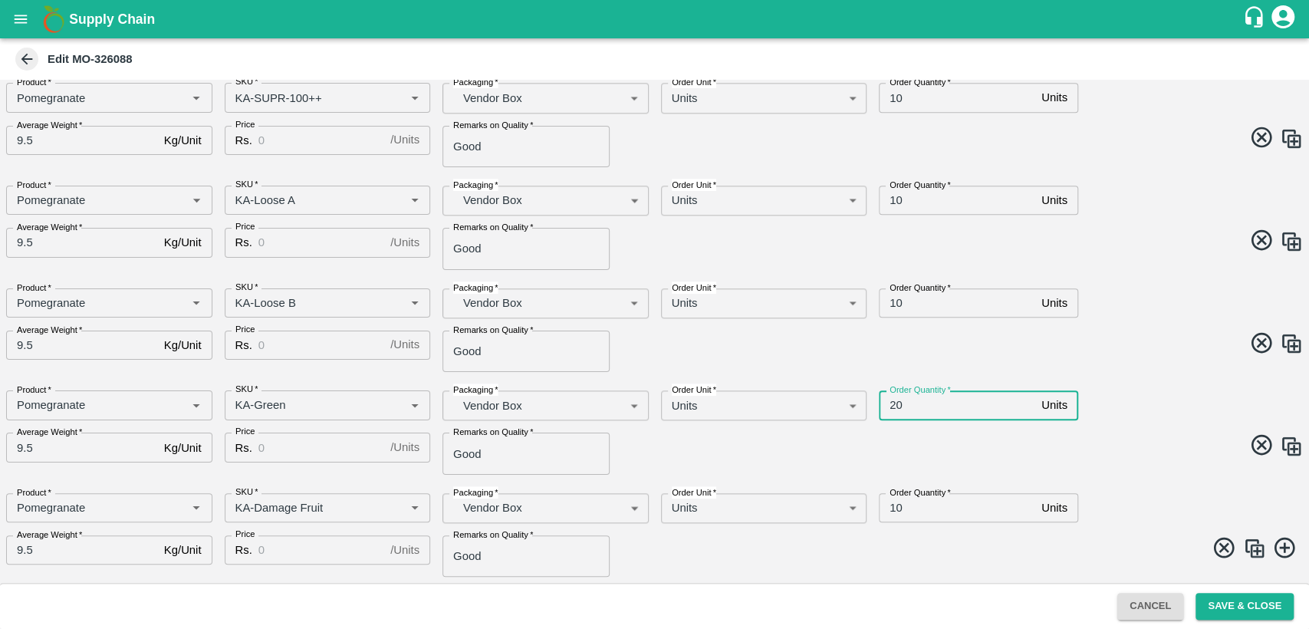
click at [891, 403] on input "20" at bounding box center [957, 404] width 156 height 29
type input "10"
click at [892, 505] on input "10" at bounding box center [957, 507] width 156 height 29
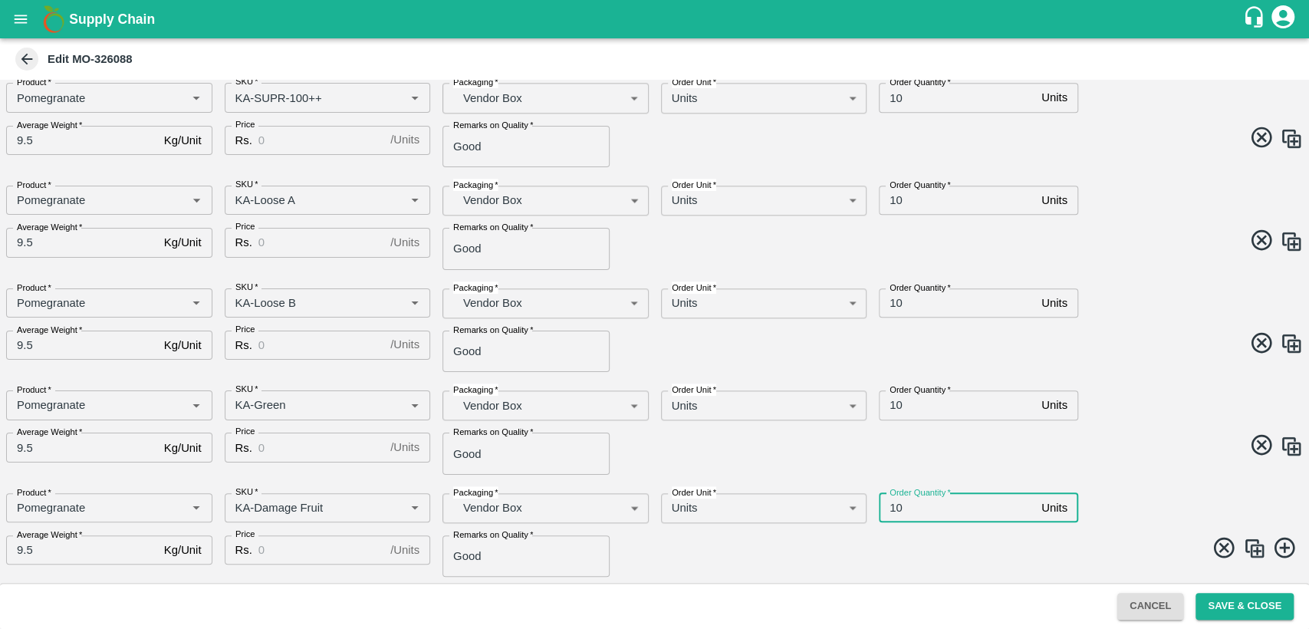
click at [892, 505] on input "10" at bounding box center [957, 507] width 156 height 29
type input "10"
click at [1116, 443] on span at bounding box center [976, 447] width 655 height 30
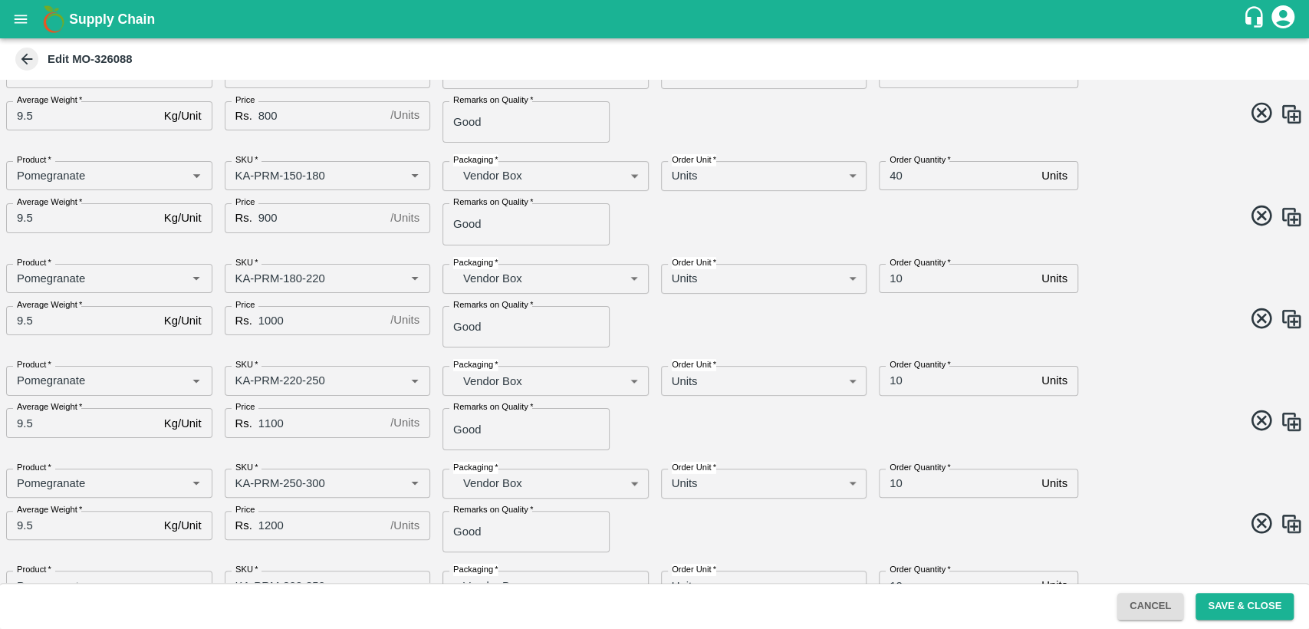
scroll to position [98, 0]
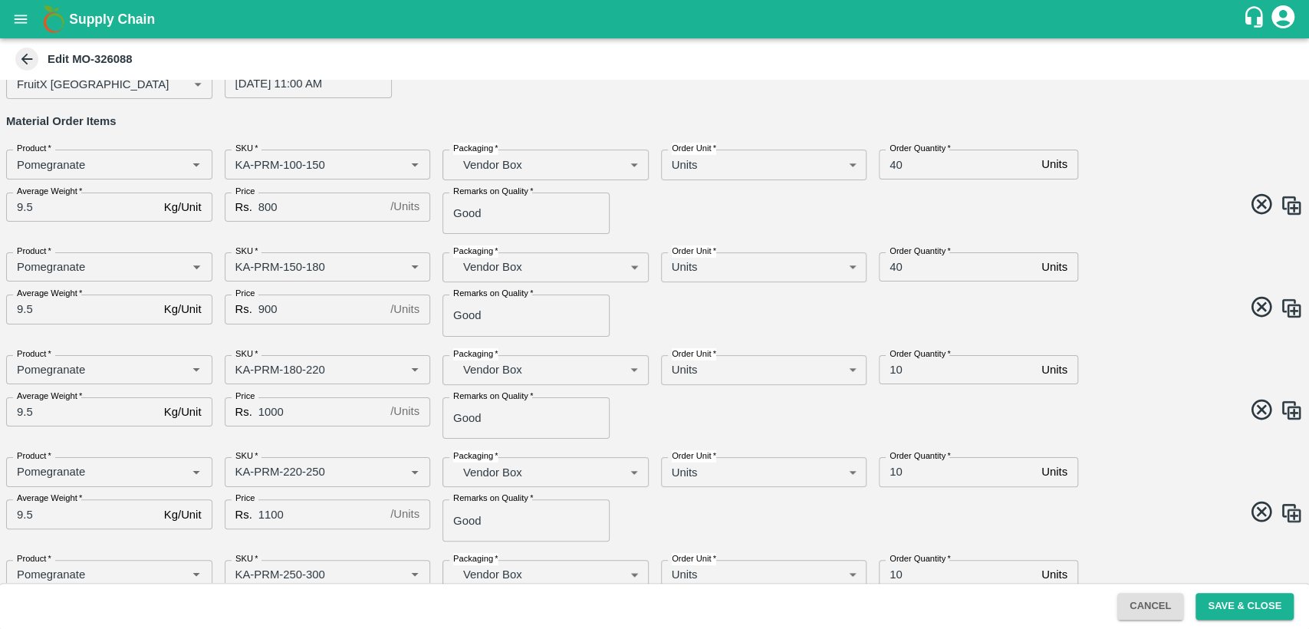
click at [896, 367] on input "10" at bounding box center [957, 369] width 156 height 29
type input "20"
click at [1100, 326] on div "Product   * Product   * SKU   * SKU   * Packaging   * Vendor Box BOM/276 Packag…" at bounding box center [648, 288] width 1309 height 97
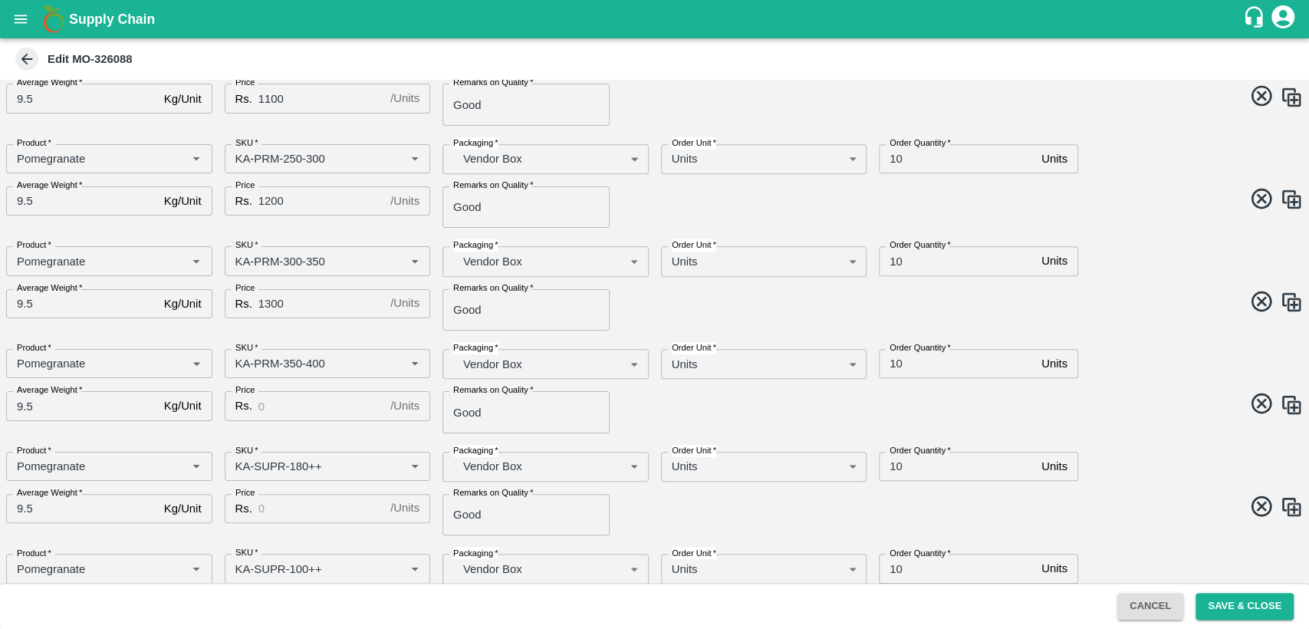
scroll to position [473, 0]
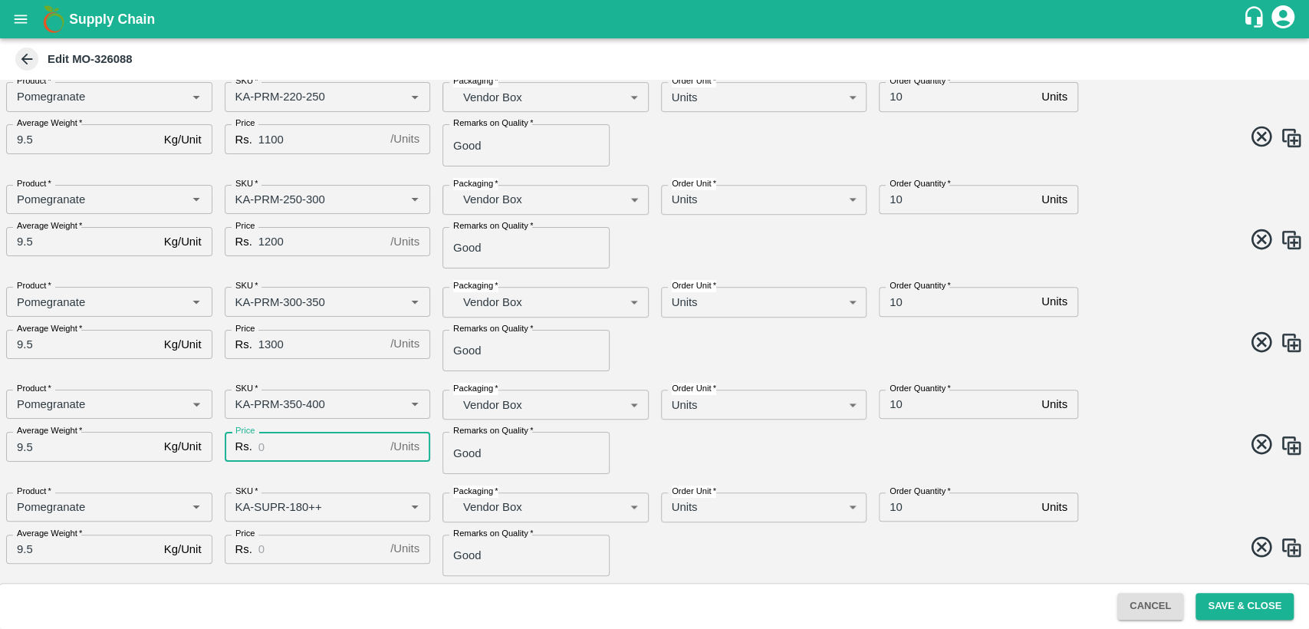
click at [291, 449] on input "Price" at bounding box center [321, 446] width 126 height 29
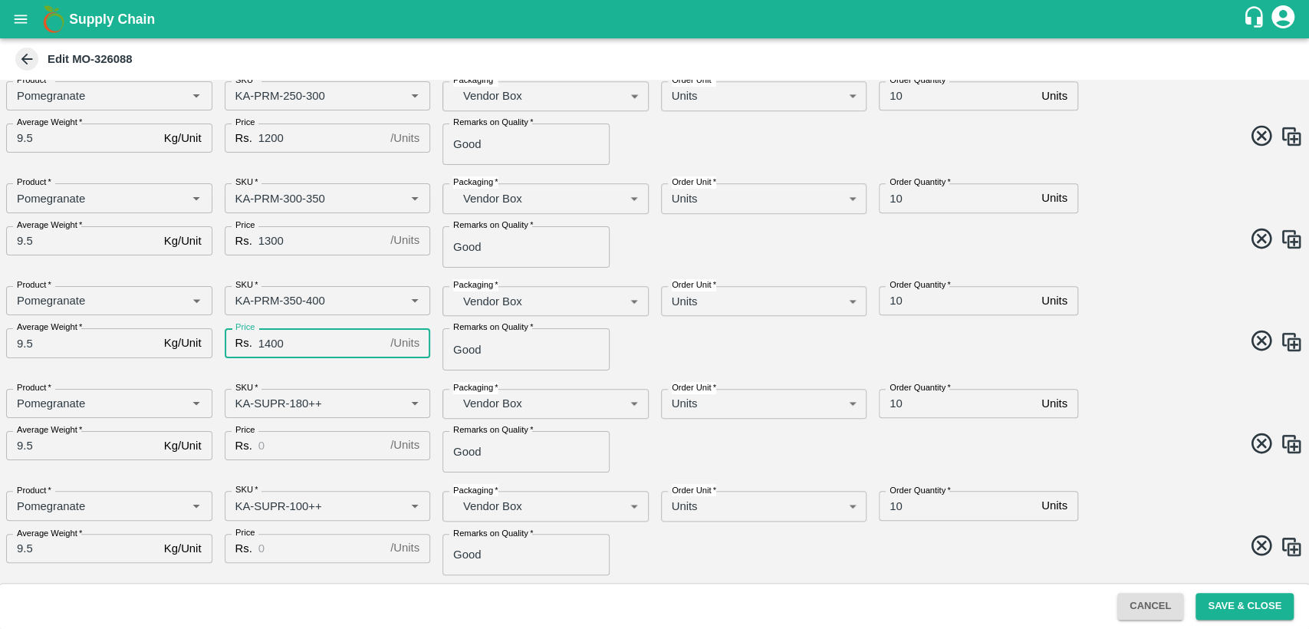
scroll to position [579, 0]
type input "1400"
click at [286, 440] on input "Price" at bounding box center [321, 443] width 126 height 29
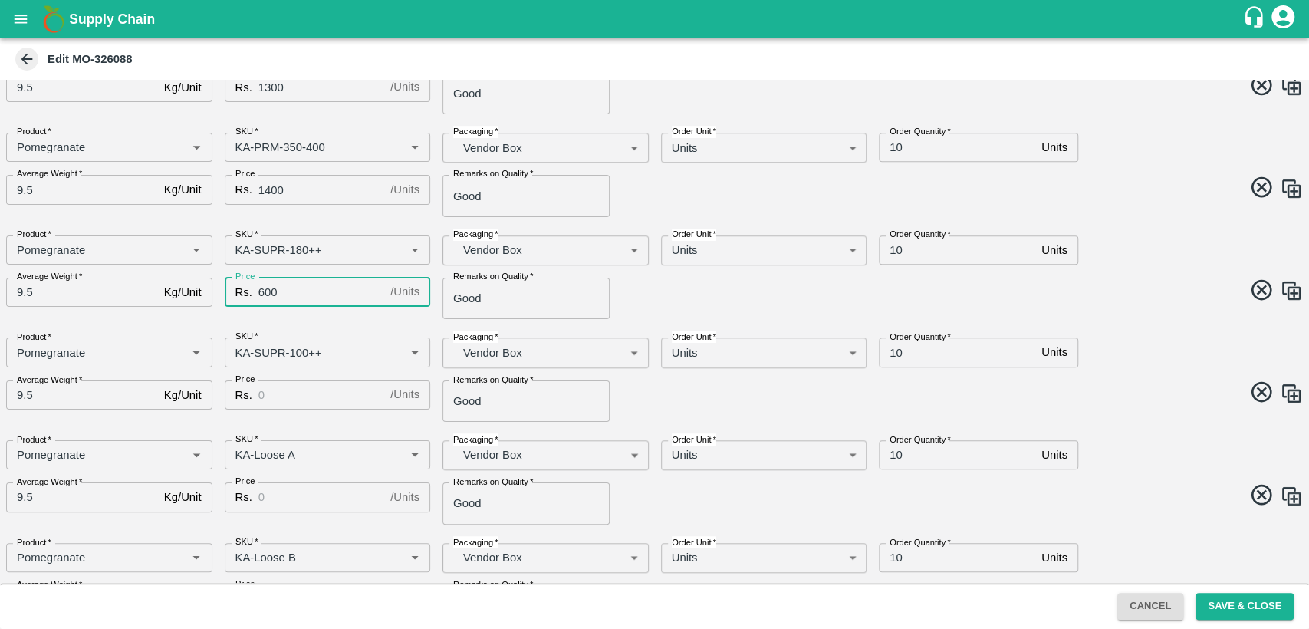
scroll to position [735, 0]
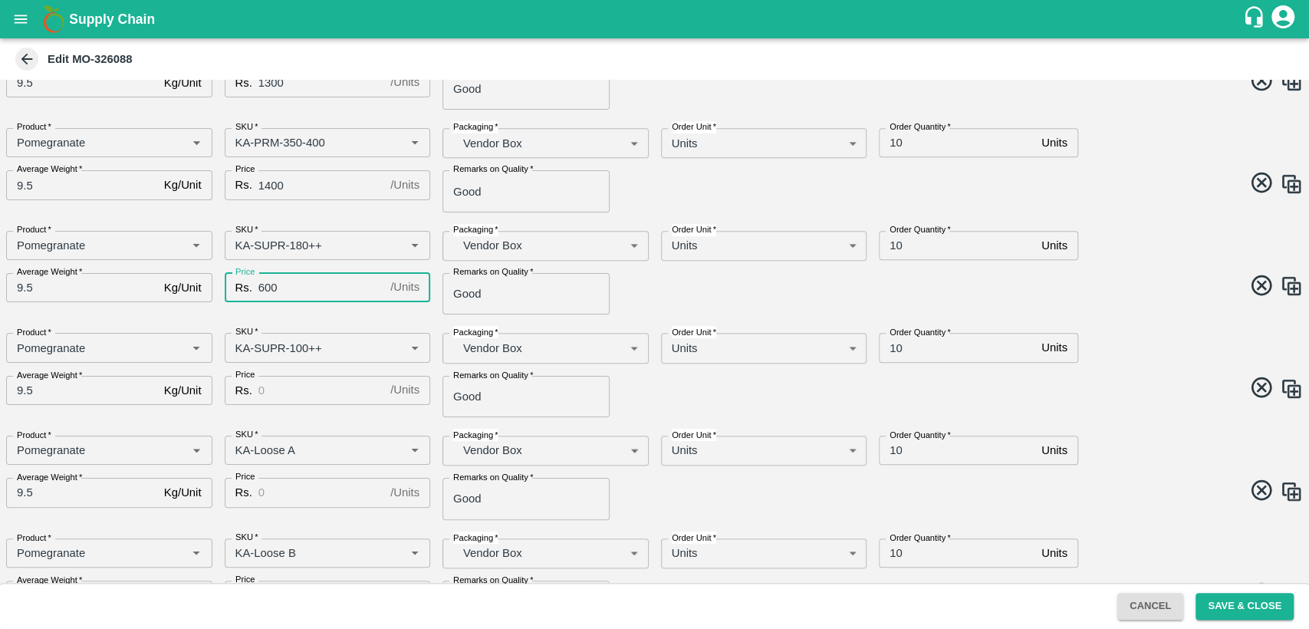
type input "600"
click at [284, 390] on input "Price" at bounding box center [321, 390] width 126 height 29
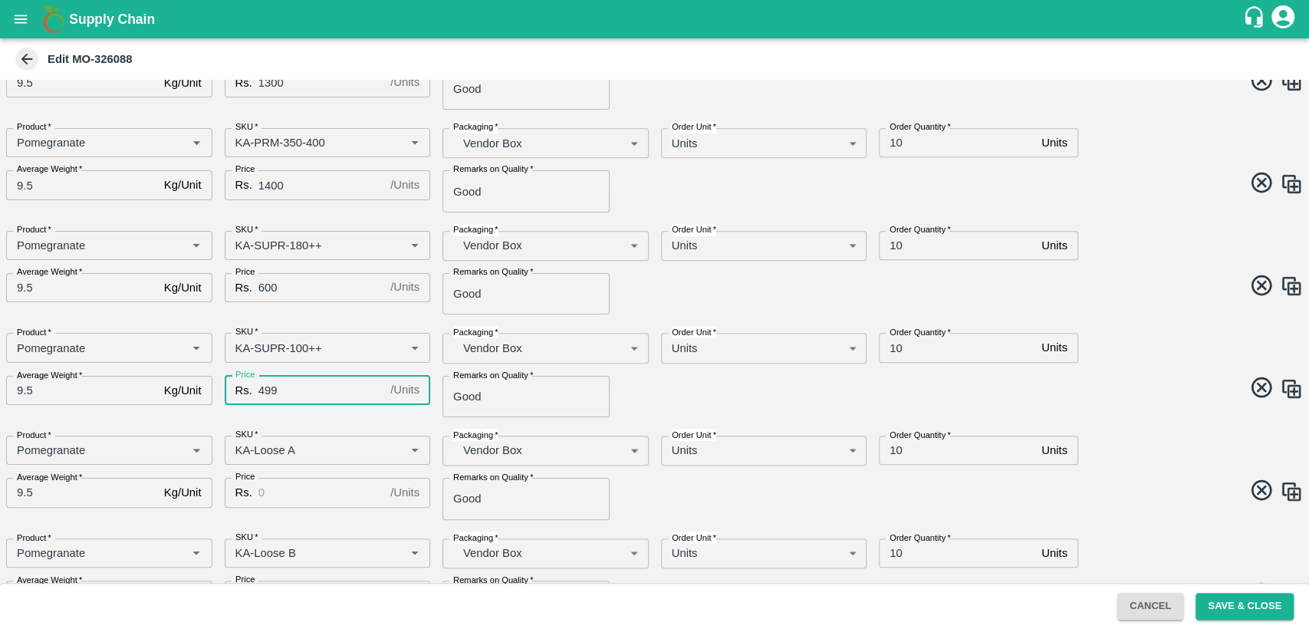
scroll to position [896, 0]
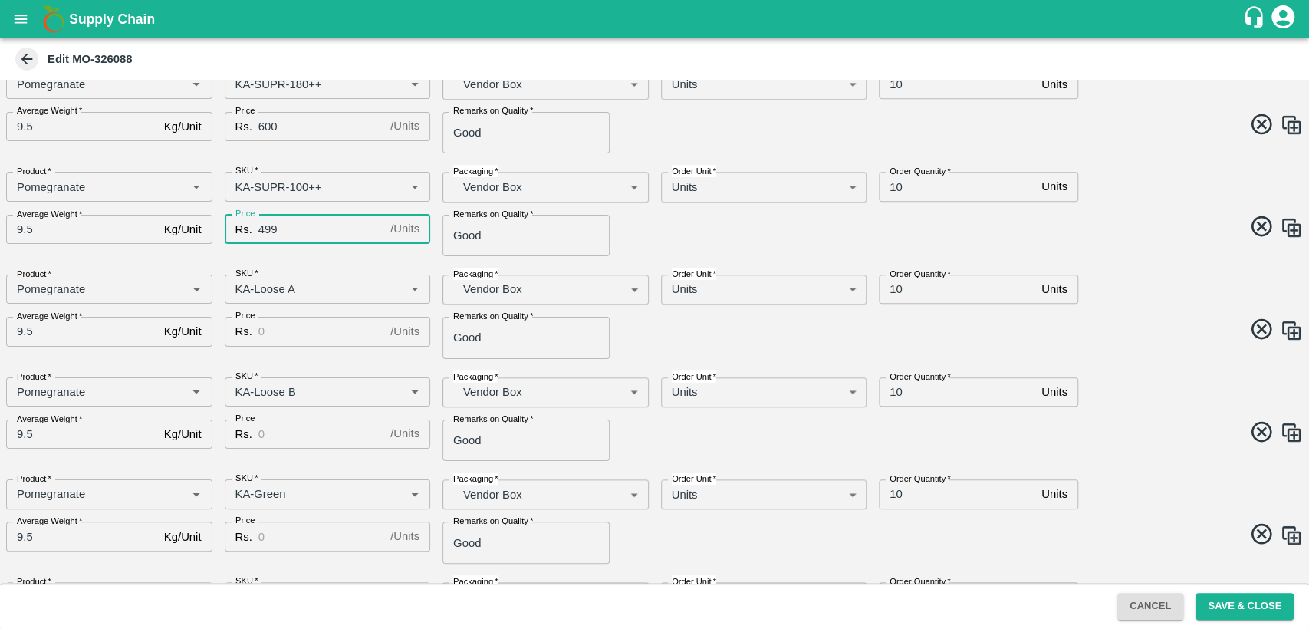
click at [265, 235] on input "499" at bounding box center [321, 229] width 126 height 29
type input "500"
click at [282, 327] on input "Price" at bounding box center [321, 331] width 126 height 29
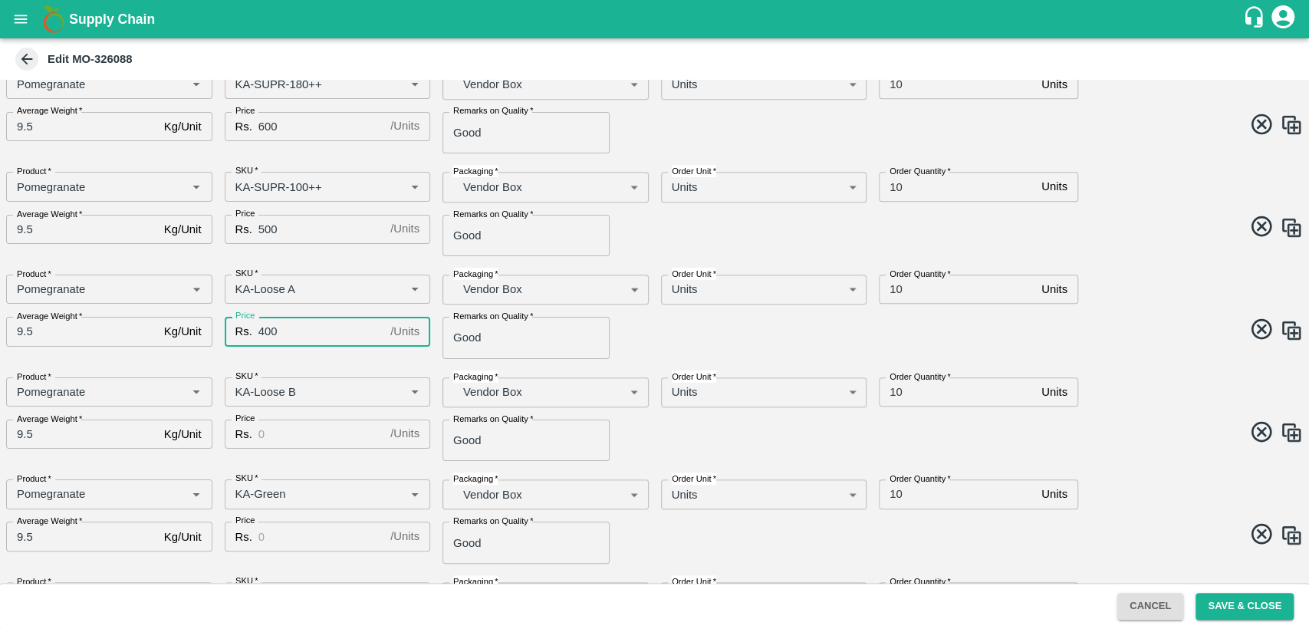
type input "400"
click at [281, 433] on input "Price" at bounding box center [321, 433] width 126 height 29
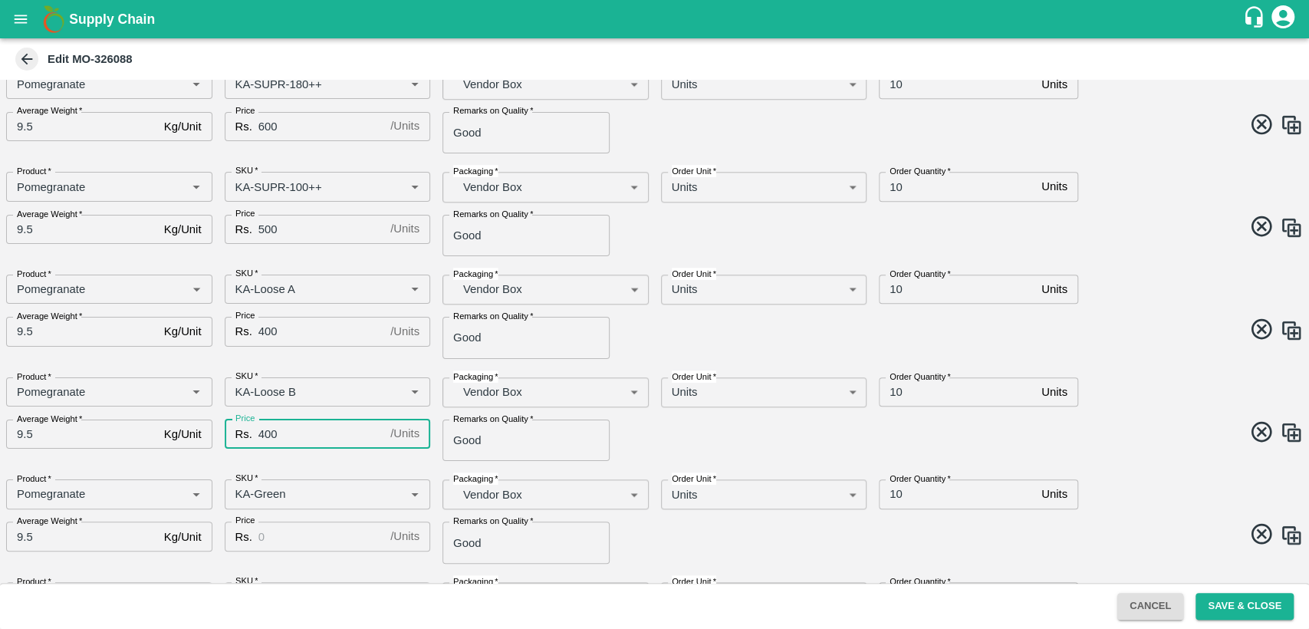
scroll to position [984, 0]
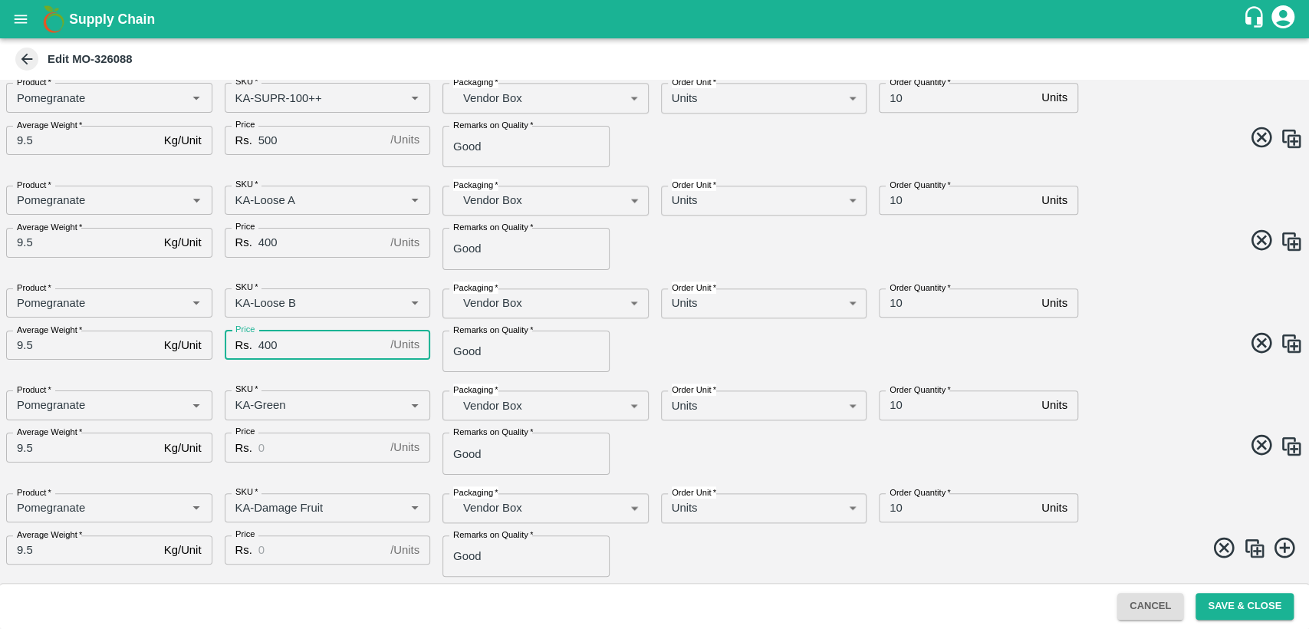
type input "400"
click at [261, 449] on input "Price" at bounding box center [321, 446] width 126 height 29
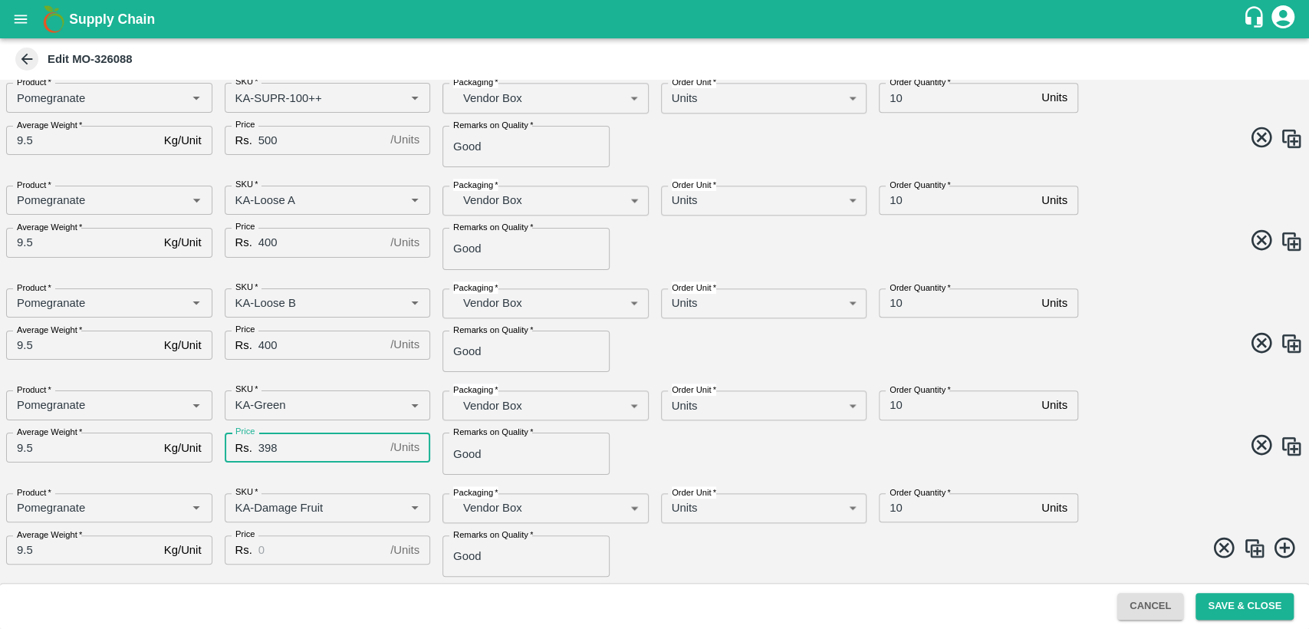
click at [268, 450] on input "398" at bounding box center [321, 446] width 126 height 29
type input "400"
click at [728, 565] on div "Product   * Product   * SKU   * SKU   * Packaging   * Vendor Box BOM/276 Packag…" at bounding box center [648, 529] width 1309 height 97
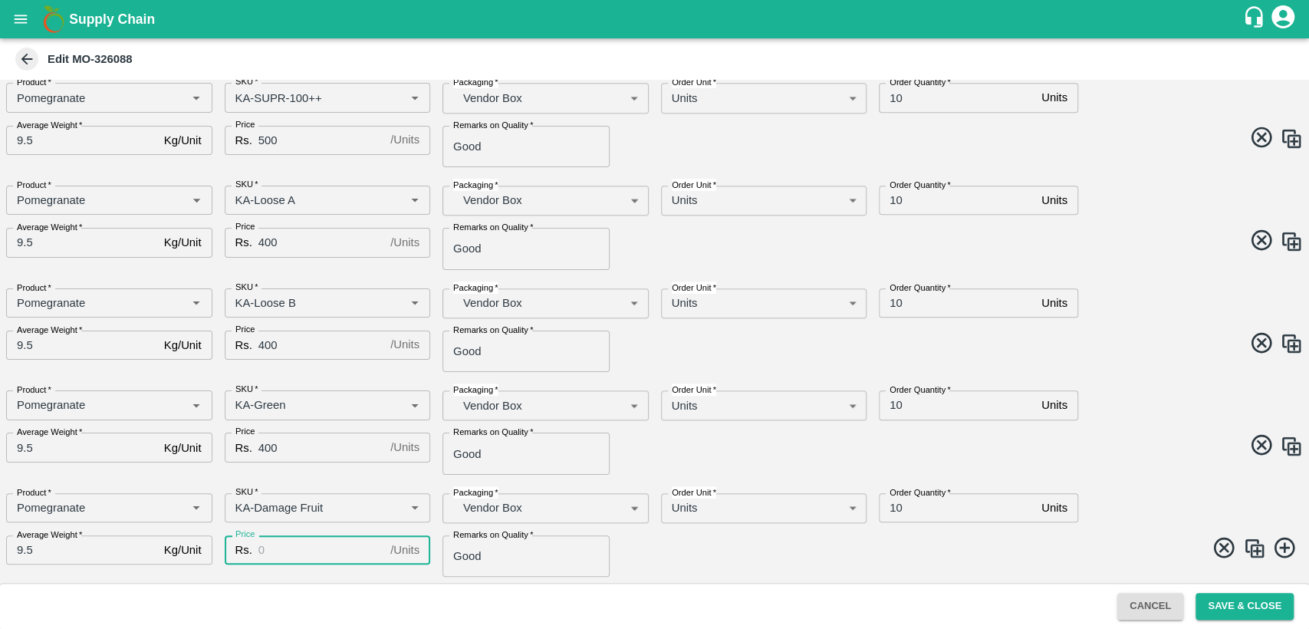
click at [288, 554] on input "Price" at bounding box center [321, 549] width 126 height 29
type input "400"
click at [1148, 278] on div "Order Quantity   * 10 Units Order Quantity" at bounding box center [1029, 297] width 327 height 42
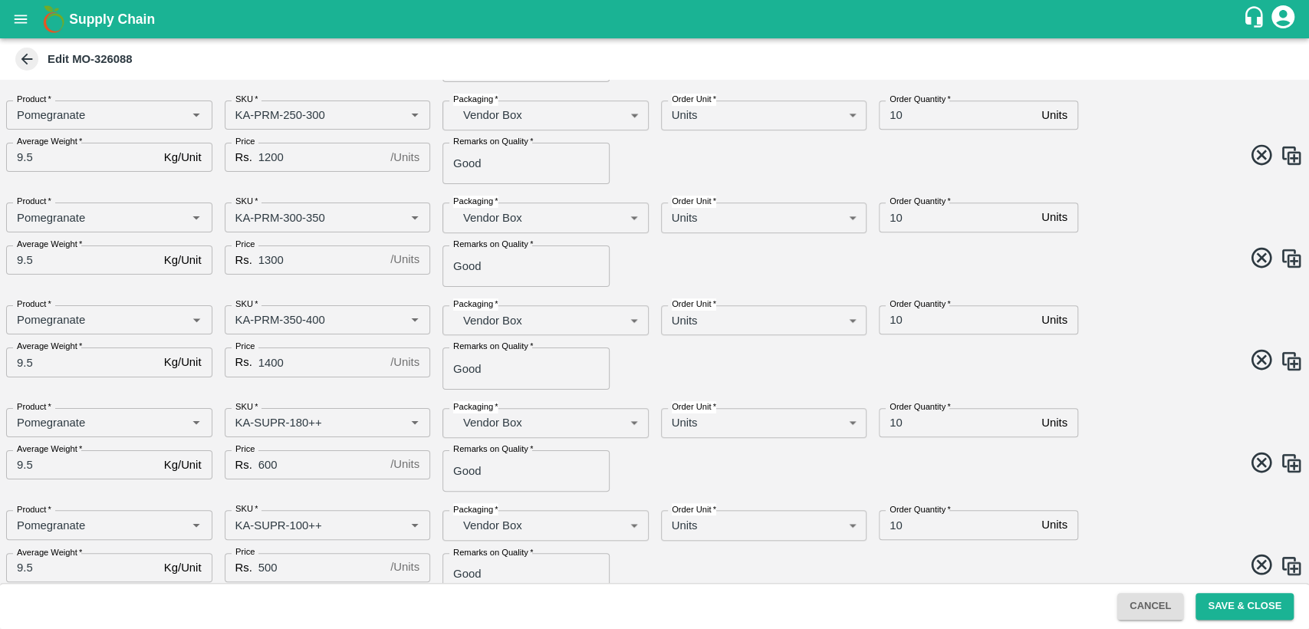
scroll to position [0, 0]
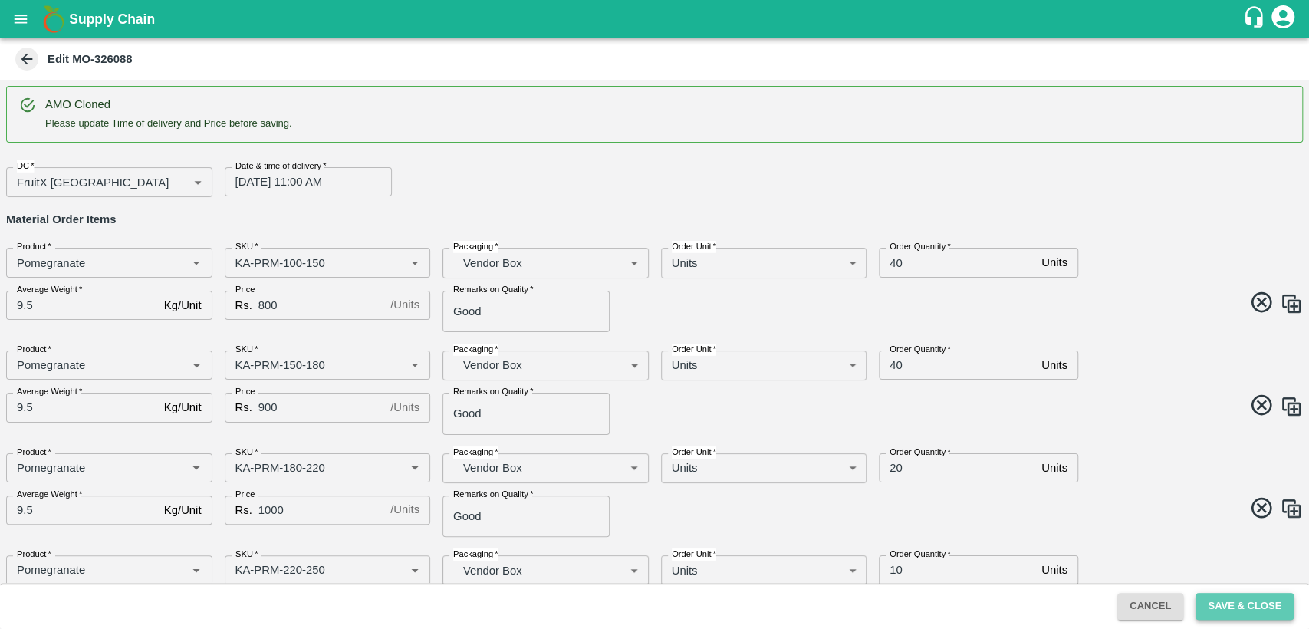
click at [1232, 610] on button "Save & Close" at bounding box center [1244, 606] width 98 height 27
